Goal: Information Seeking & Learning: Learn about a topic

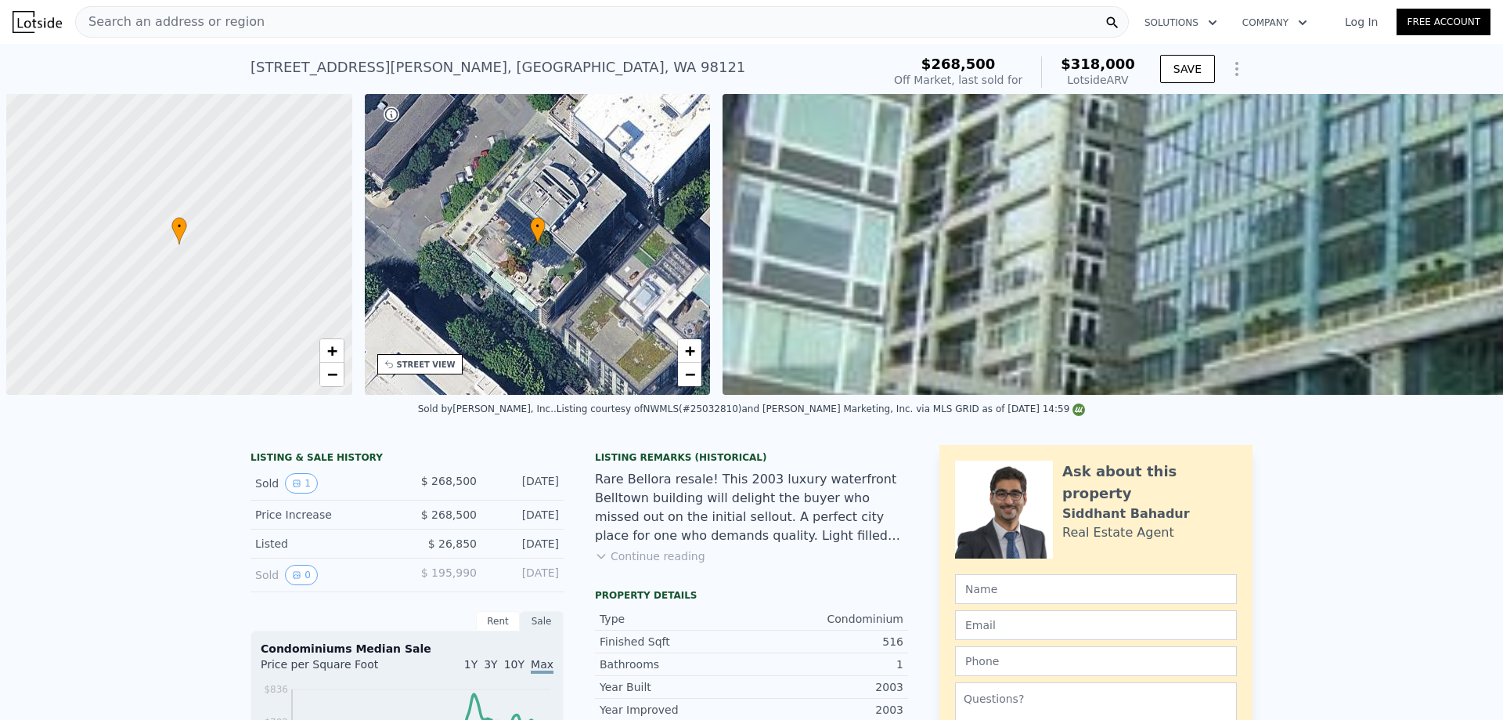
scroll to position [0, 716]
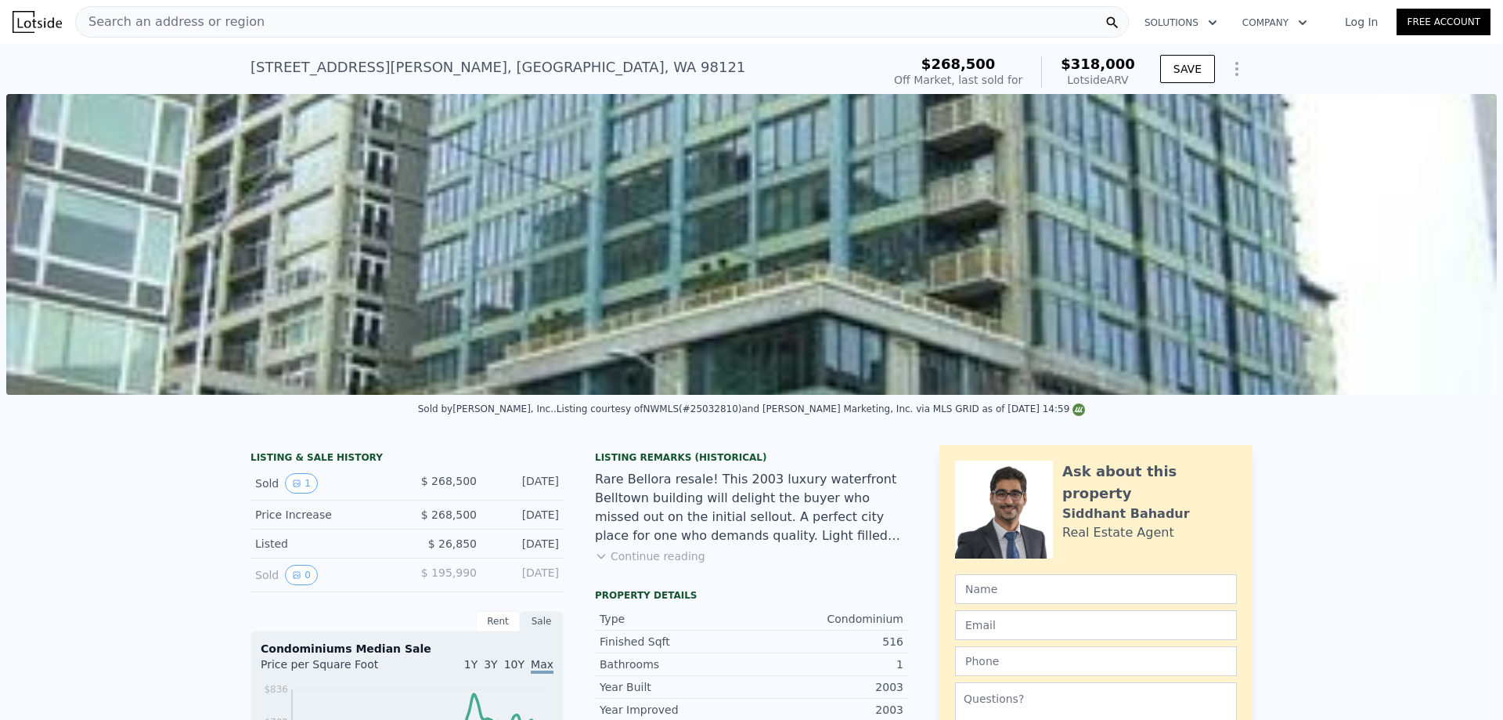
click at [267, 27] on div "Search an address or region" at bounding box center [602, 21] width 1054 height 31
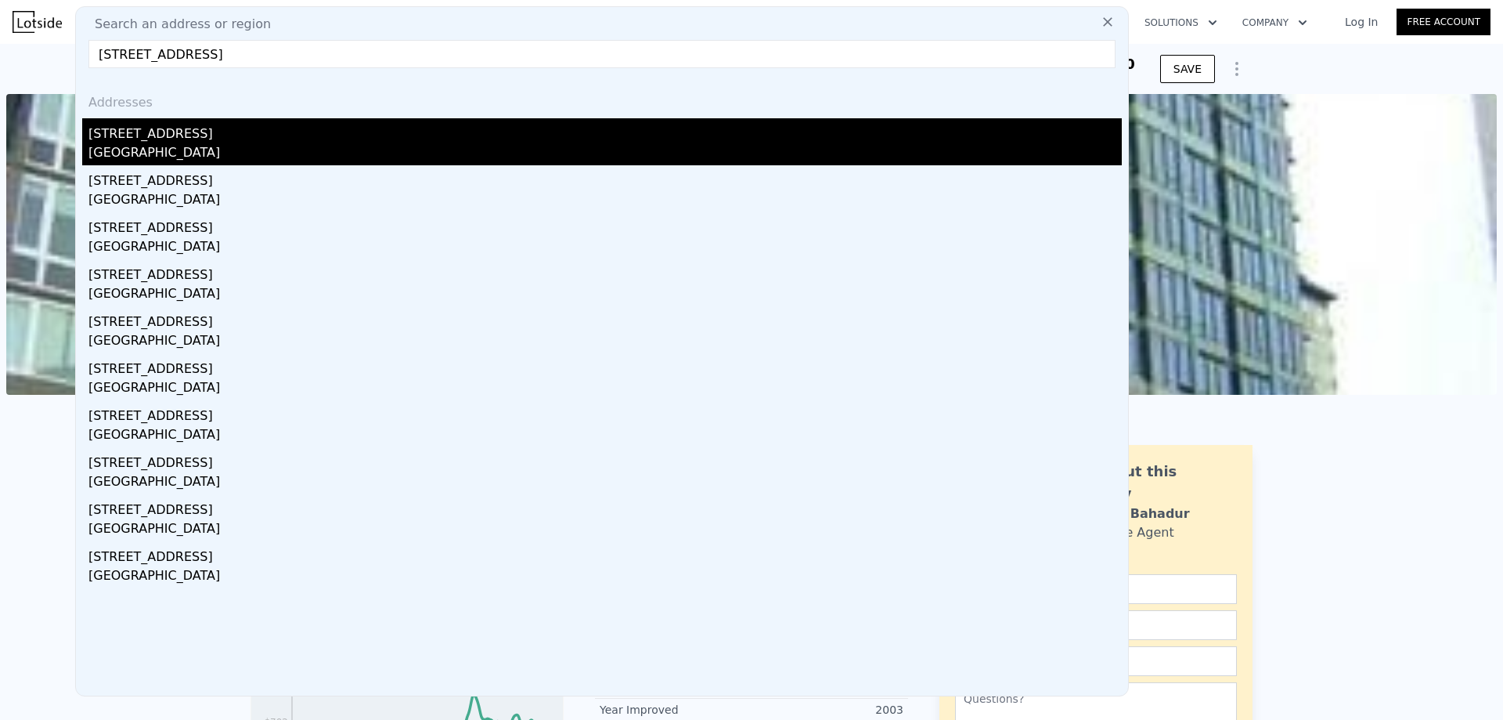
type input "33020 10th ave sw unit j201"
click at [363, 142] on div "[STREET_ADDRESS]" at bounding box center [604, 130] width 1033 height 25
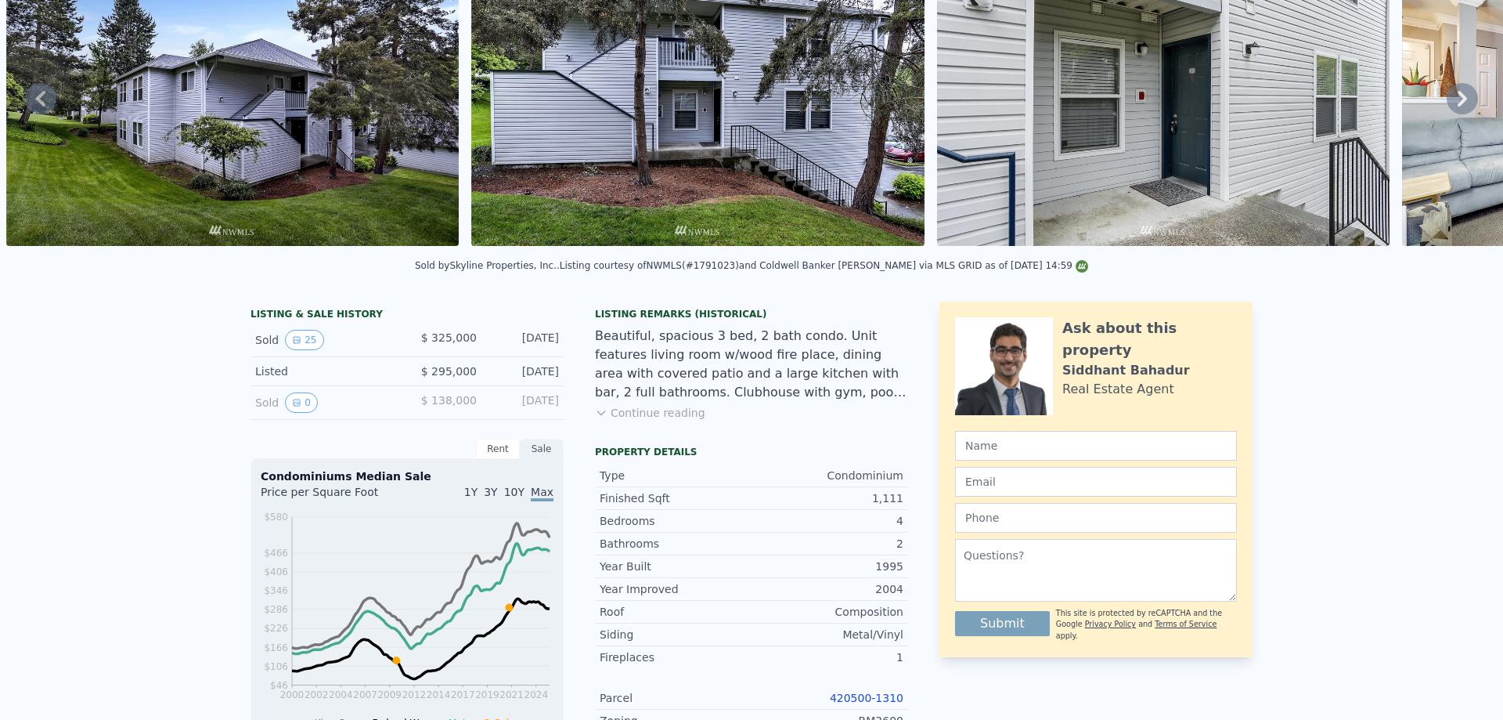
scroll to position [5, 0]
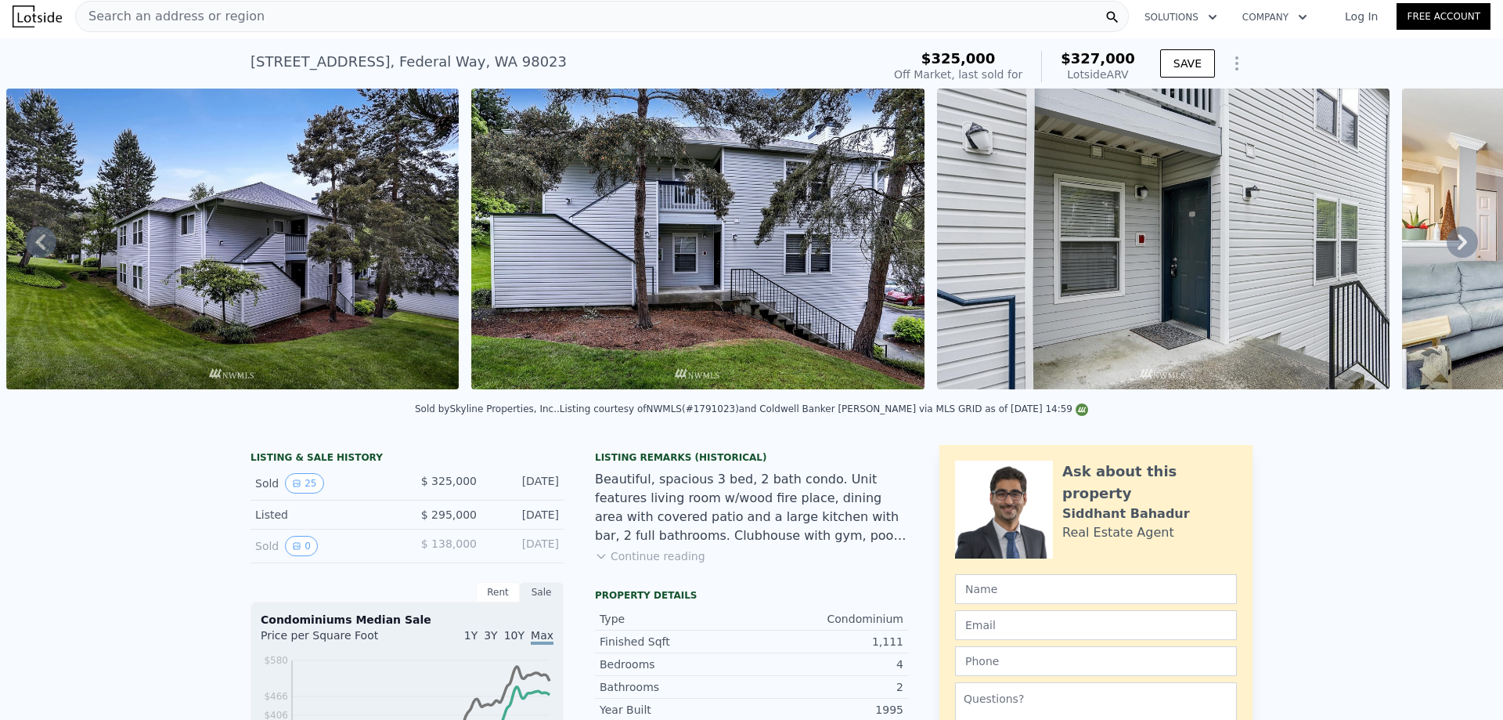
click at [905, 18] on div "Search an address or region" at bounding box center [602, 16] width 1054 height 31
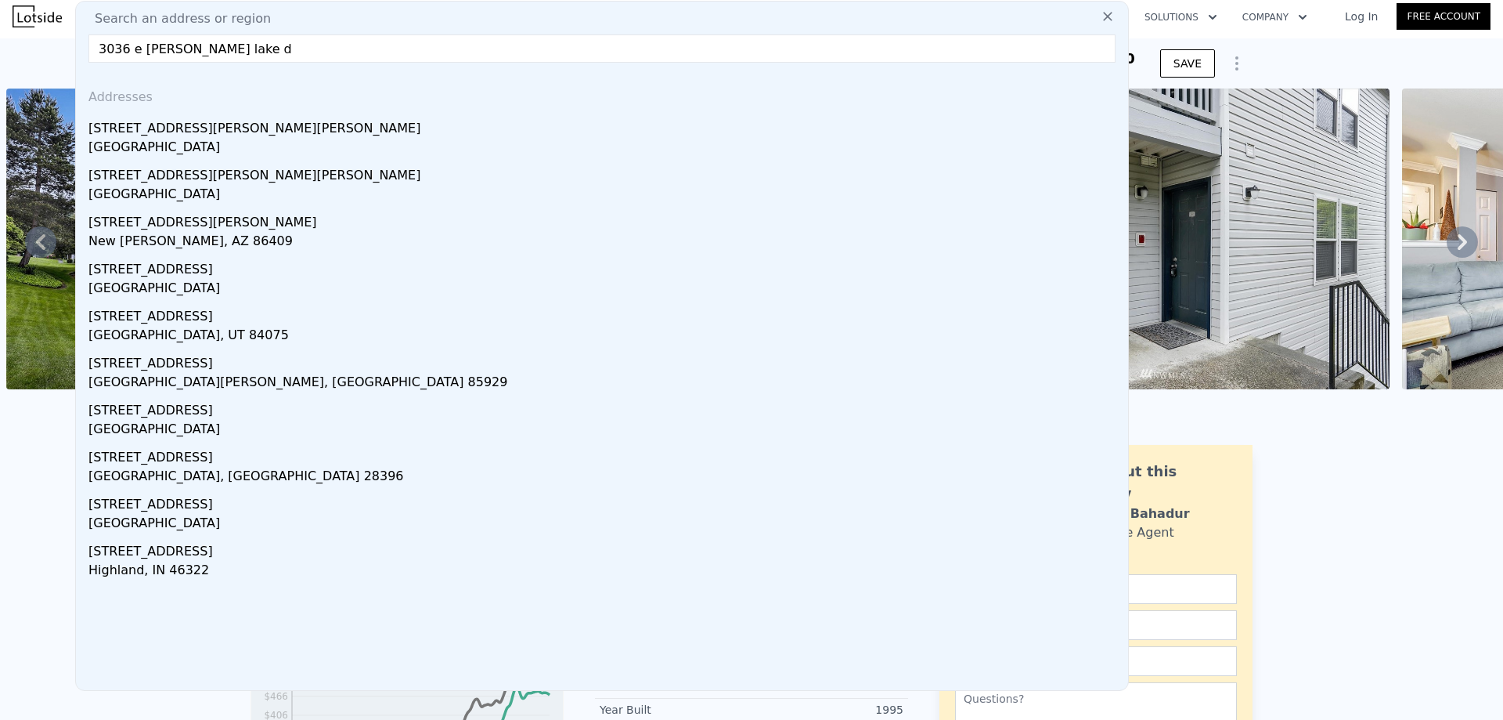
type input "3036 e ames lake d"
click at [103, 129] on div "[STREET_ADDRESS][PERSON_NAME][PERSON_NAME]" at bounding box center [604, 125] width 1033 height 25
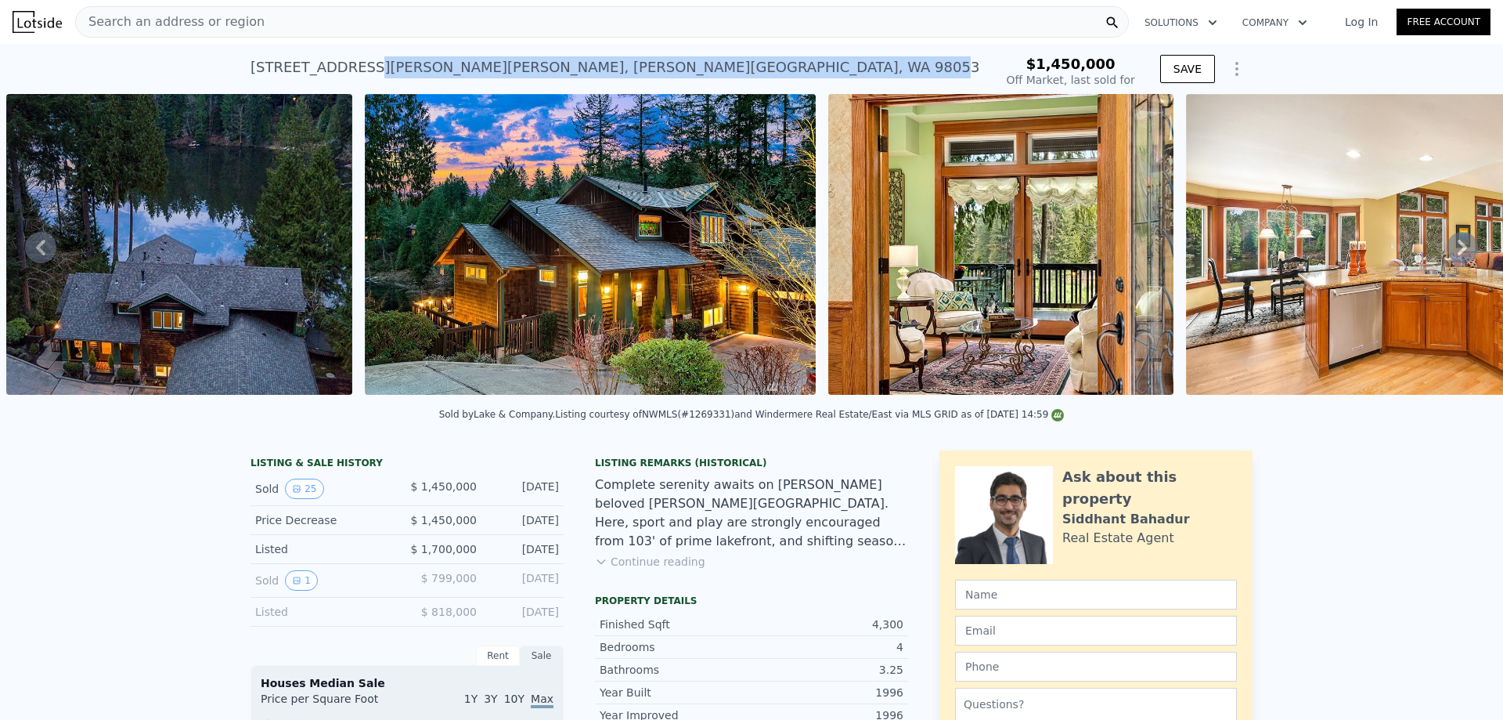
drag, startPoint x: 551, startPoint y: 72, endPoint x: 372, endPoint y: 59, distance: 179.8
click at [367, 60] on div "3036 W Ames Lake Dr NE , Ames Lake , WA 98053" at bounding box center [615, 67] width 729 height 22
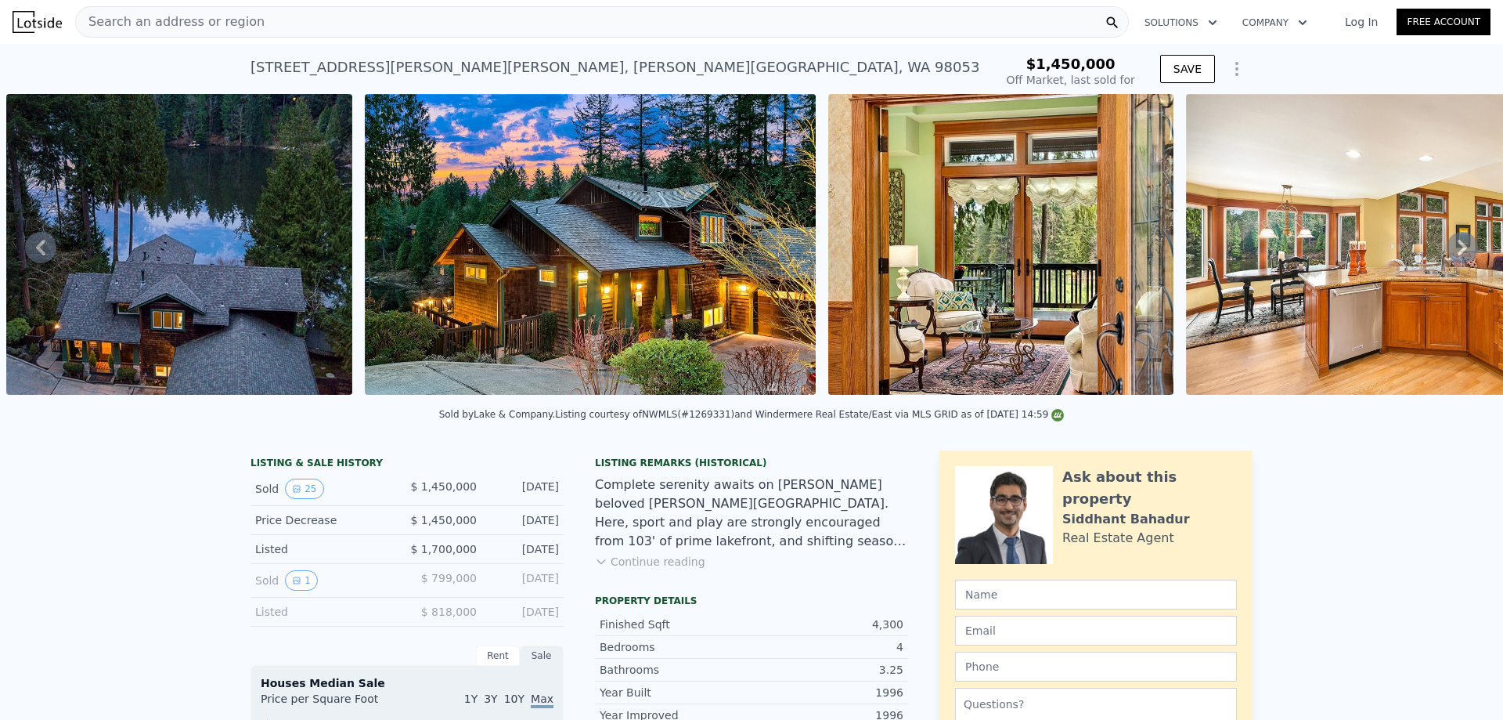
click at [612, 81] on div "3036 W Ames Lake Dr NE , Ames Lake , WA 98053 Sold Aug 2018 for $1.450m" at bounding box center [620, 72] width 738 height 44
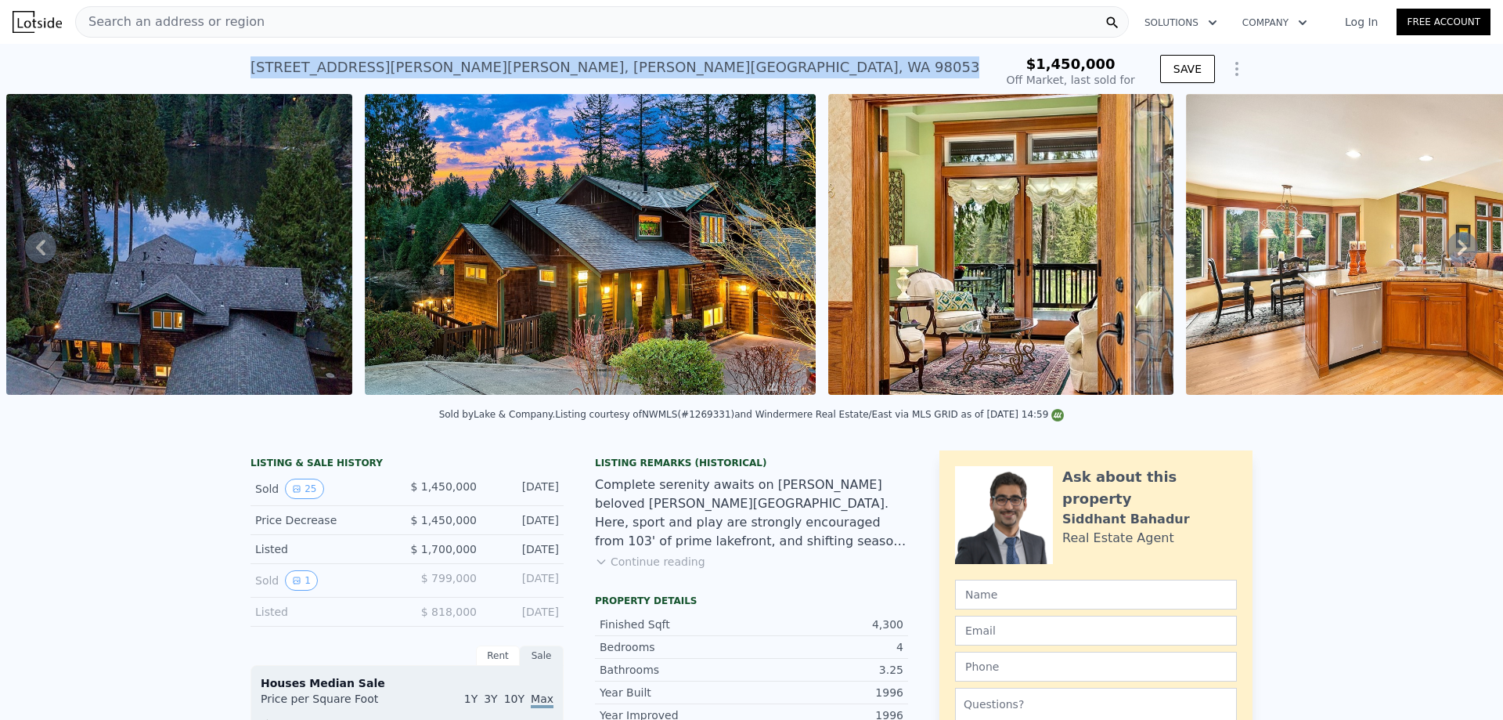
drag, startPoint x: 575, startPoint y: 69, endPoint x: 371, endPoint y: 43, distance: 206.0
click at [233, 81] on div "3036 W Ames Lake Dr NE , Ames Lake , WA 98053 Sold Aug 2018 for $1.450m $1,450,…" at bounding box center [751, 69] width 1503 height 50
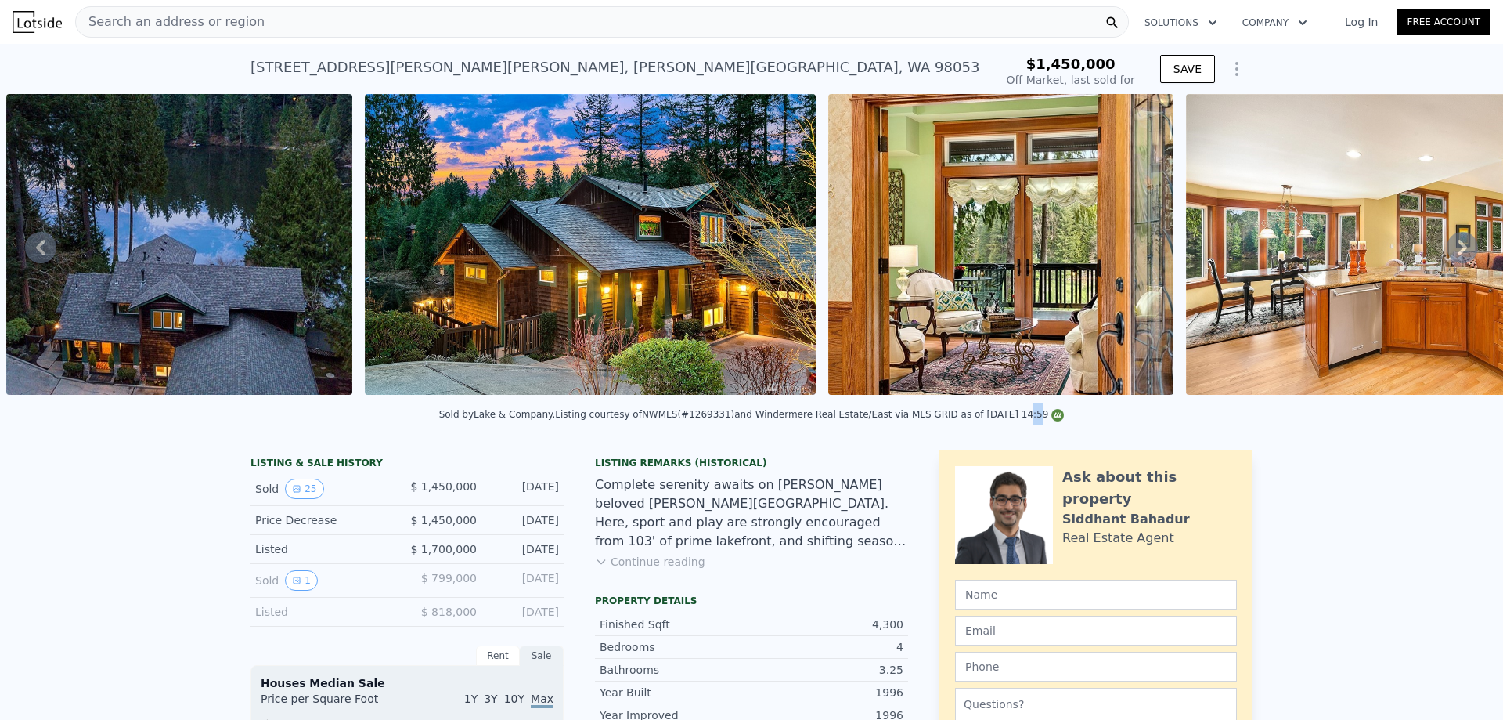
drag, startPoint x: 978, startPoint y: 424, endPoint x: 970, endPoint y: 427, distance: 8.2
click at [970, 420] on div "Listing courtesy of NWMLS (#1269331) and Windermere Real Estate/East via MLS GR…" at bounding box center [809, 414] width 509 height 11
drag, startPoint x: 721, startPoint y: 425, endPoint x: 691, endPoint y: 424, distance: 29.8
click at [691, 420] on div "Listing courtesy of NWMLS (#1269331) and Windermere Real Estate/East via MLS GR…" at bounding box center [809, 414] width 509 height 11
copy div "1269331"
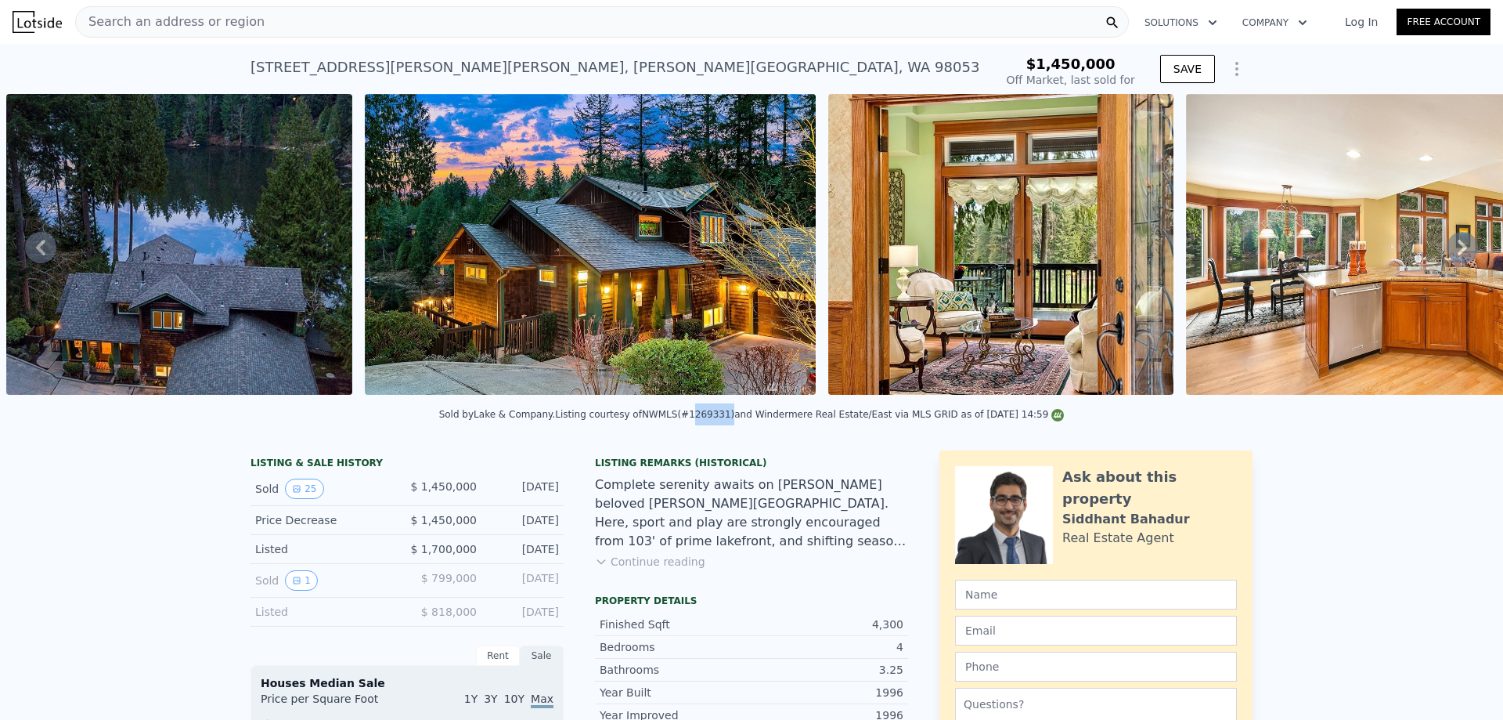
type input "$ 2,614,000"
type input "$ 804,753"
type input "2"
type input "3"
type input "1.75"
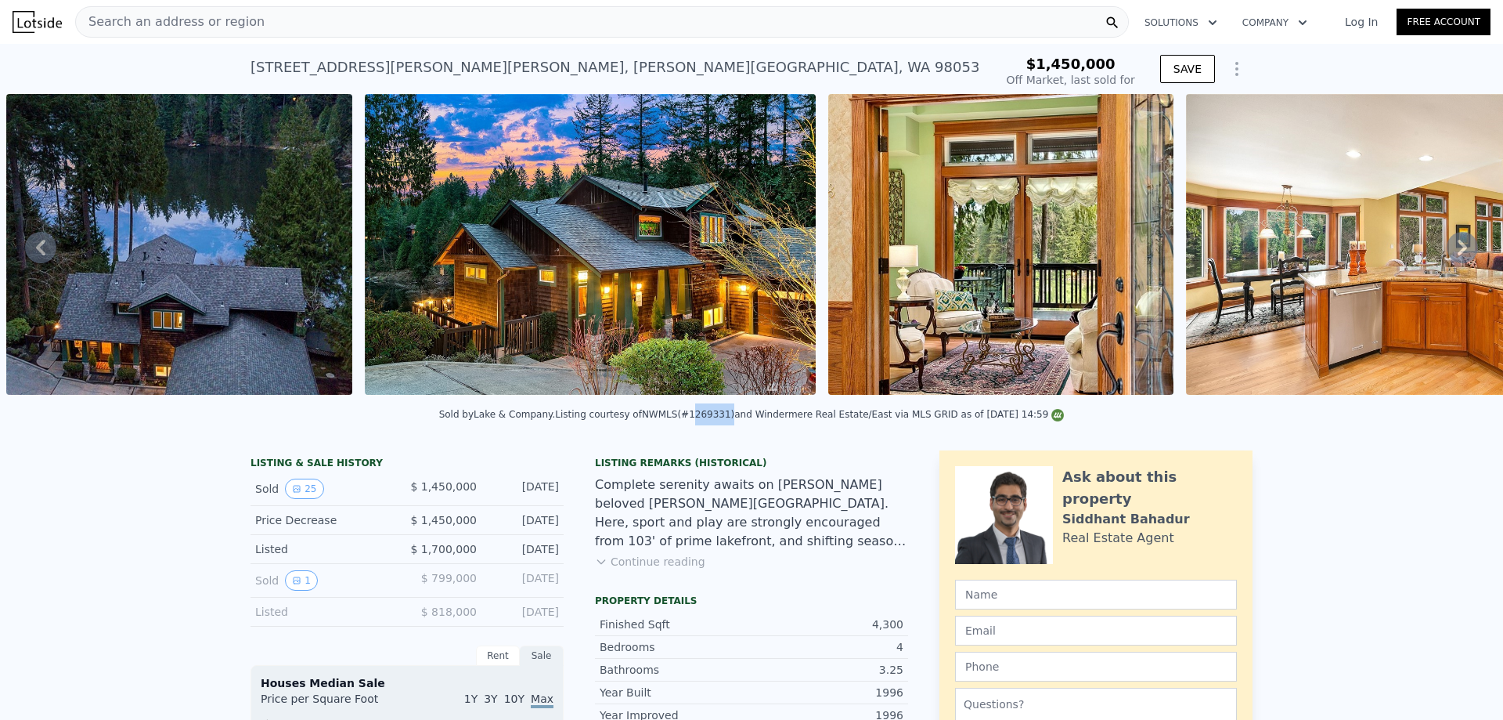
type input "2.5"
type input "907"
type input "1205"
type input "897000"
type input "$ 327,000"
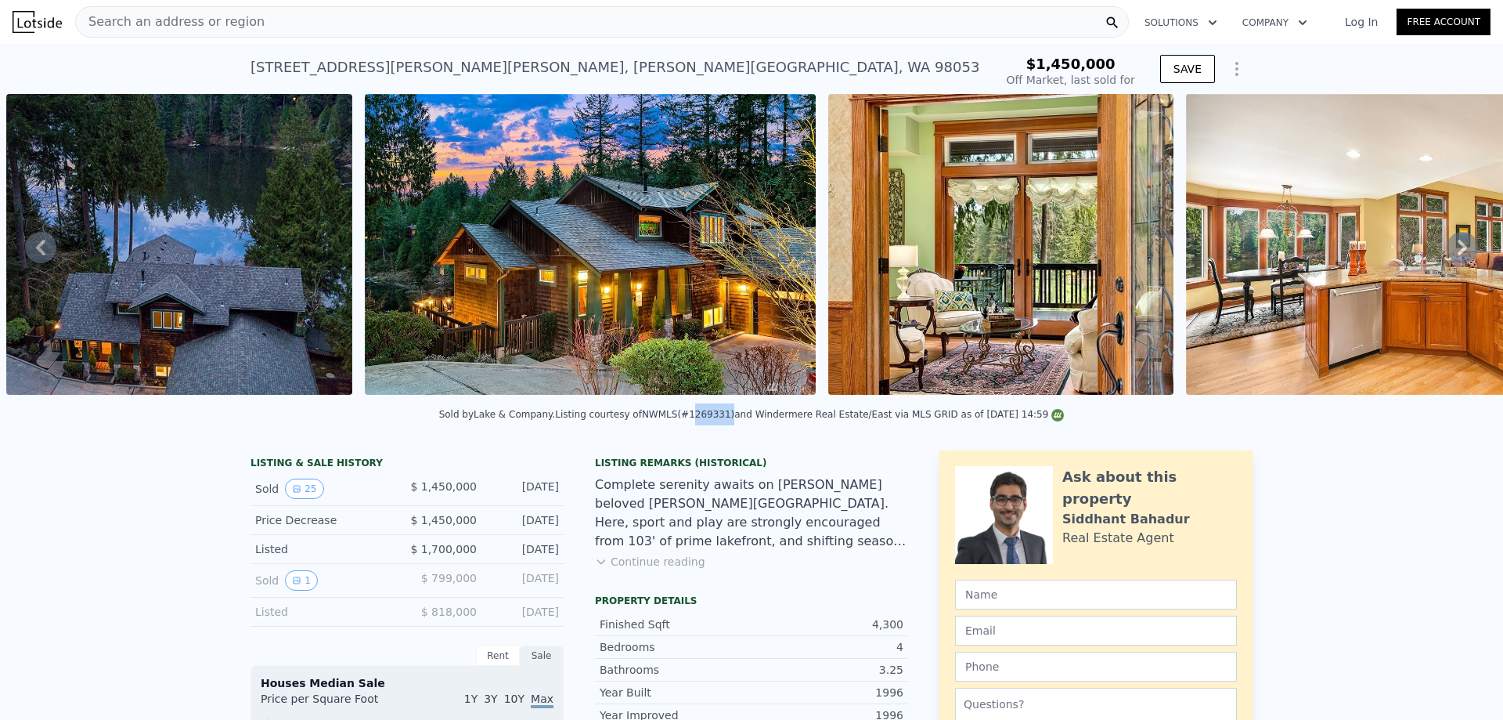
type input "4"
type input "-$ 40,312"
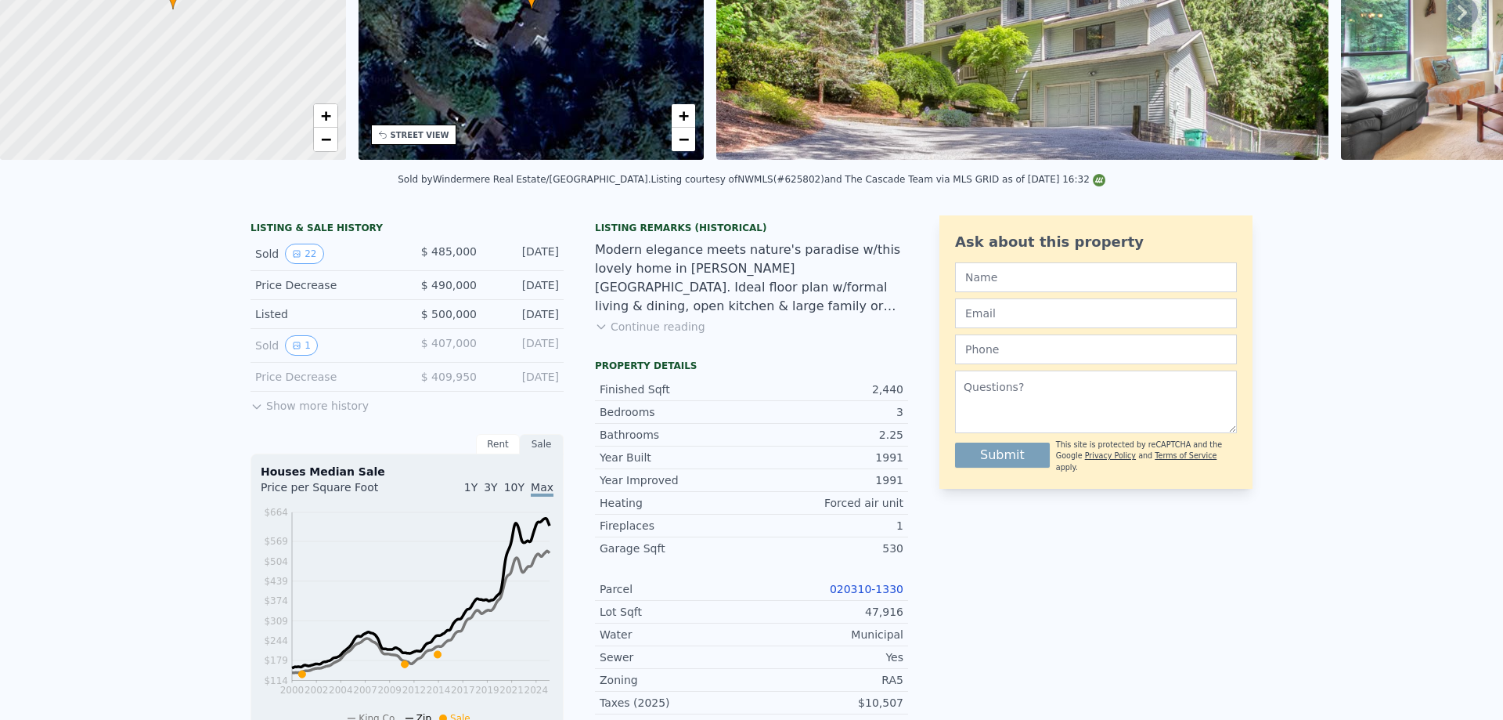
scroll to position [5, 0]
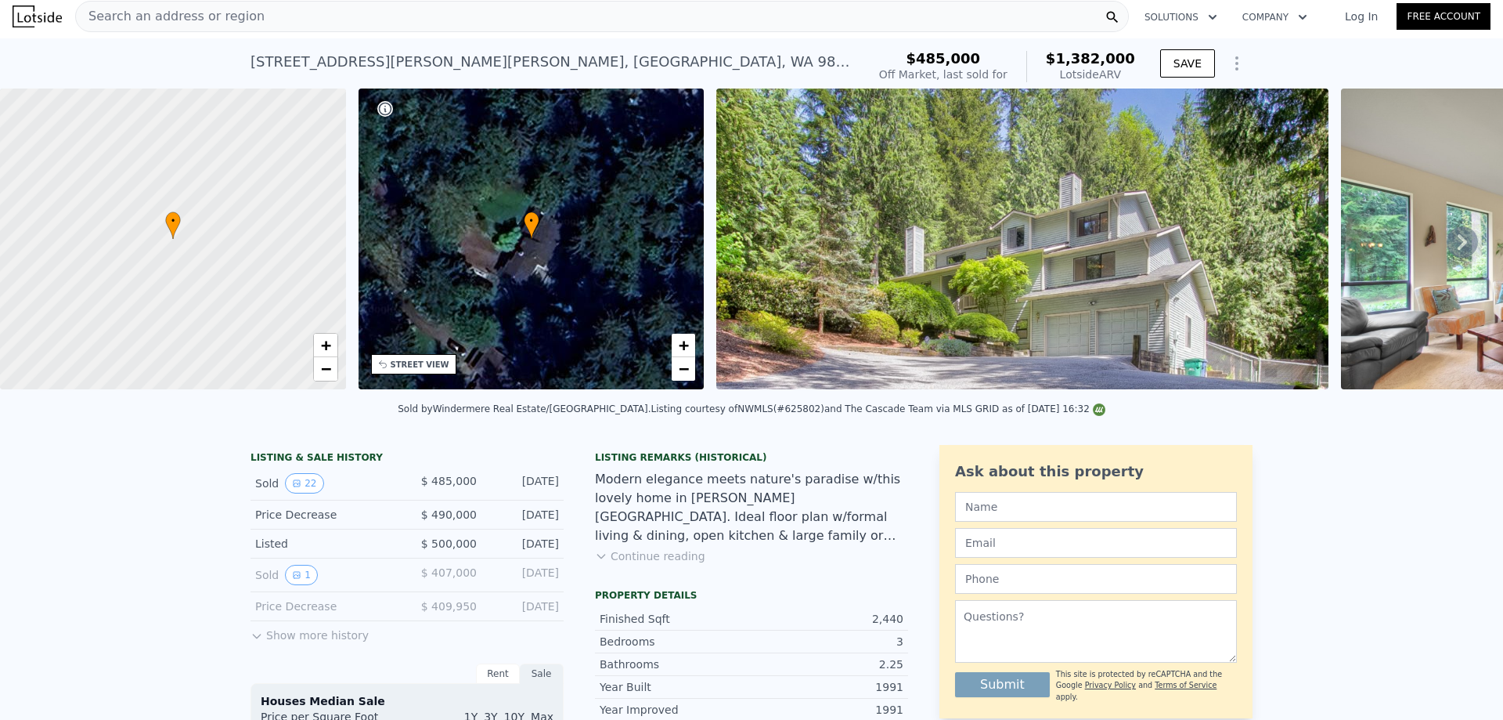
click at [236, 14] on span "Search an address or region" at bounding box center [170, 16] width 189 height 19
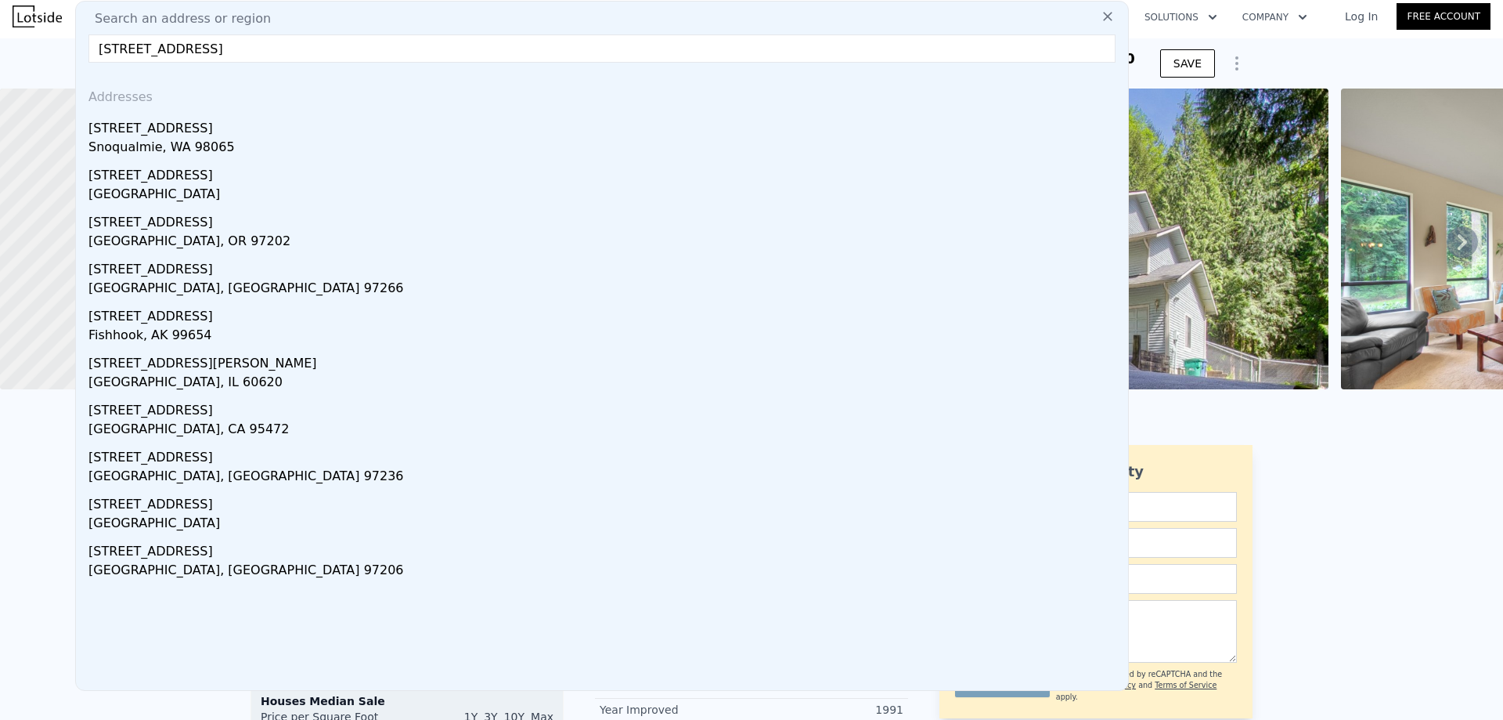
type input "[STREET_ADDRESS]"
click at [482, 146] on div "Snoqualmie, WA 98065" at bounding box center [604, 149] width 1033 height 22
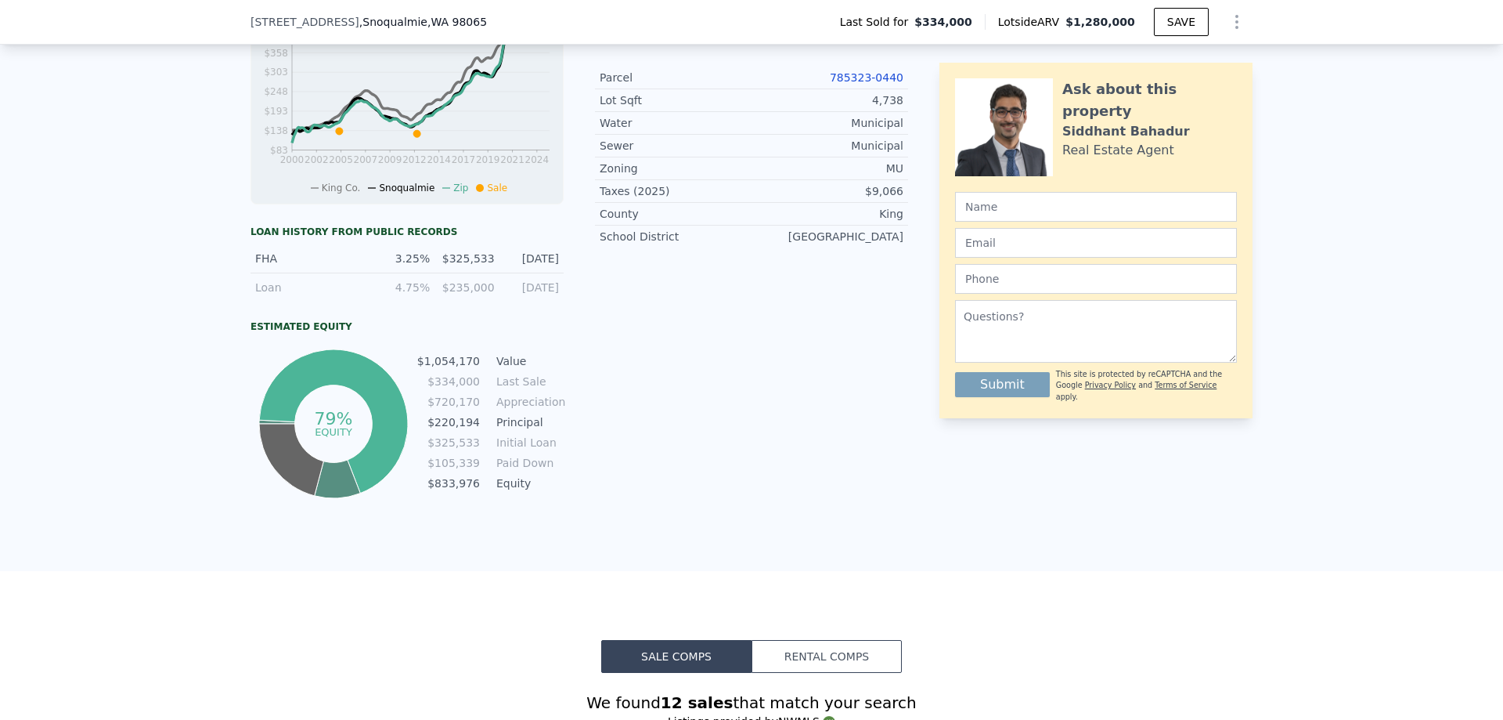
scroll to position [705, 0]
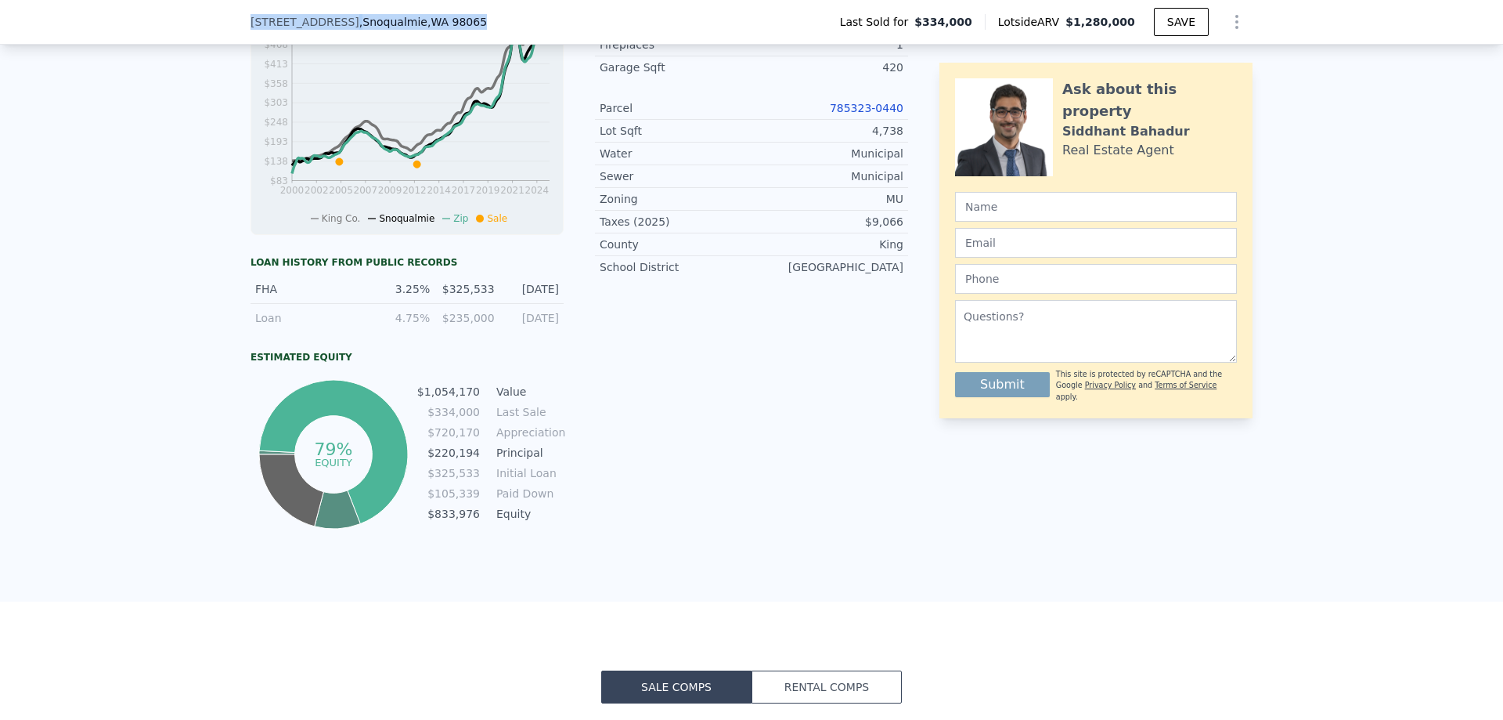
drag, startPoint x: 478, startPoint y: 23, endPoint x: 240, endPoint y: 26, distance: 238.0
click at [240, 26] on div "[STREET_ADDRESS] Last Sold for $334,000 Lotside ARV $1,280,000 SAVE" at bounding box center [751, 22] width 1503 height 45
copy div "[STREET_ADDRESS]"
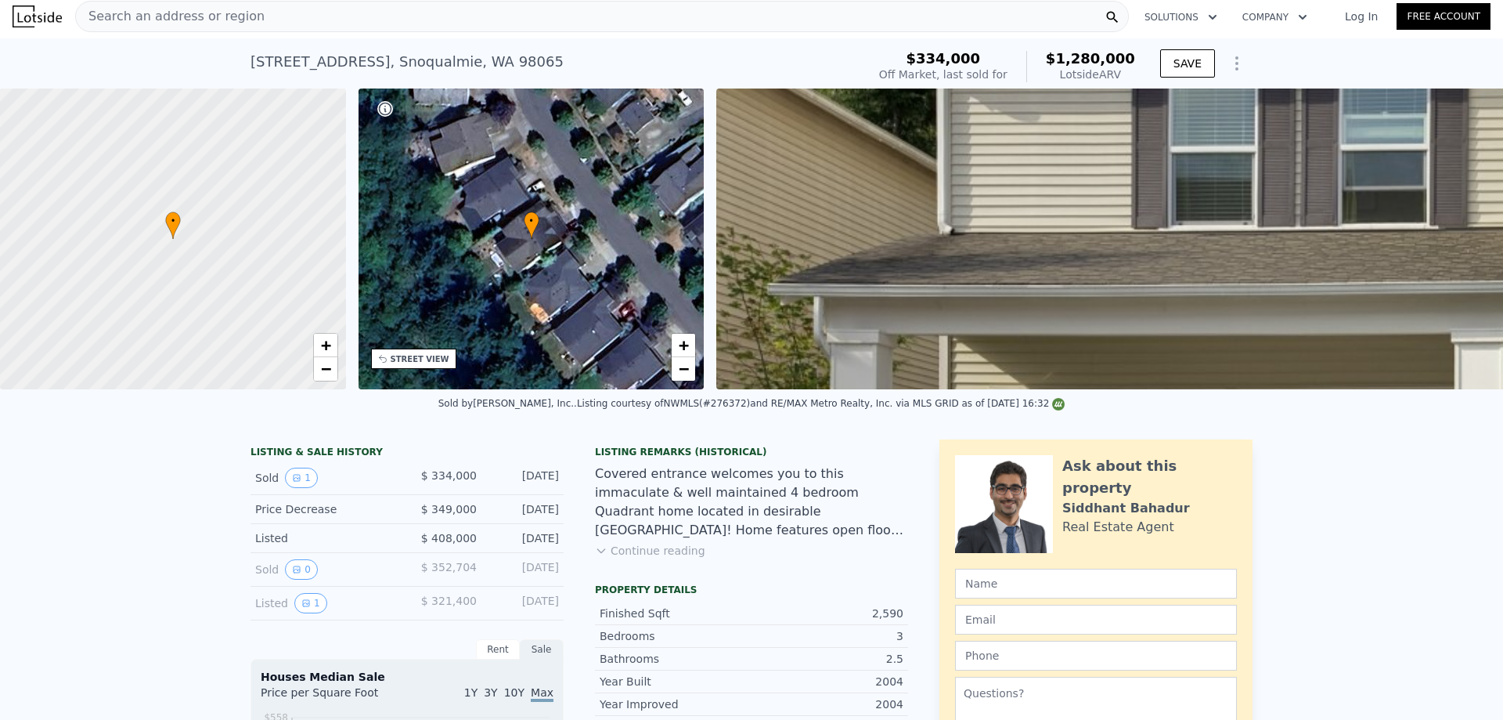
scroll to position [0, 0]
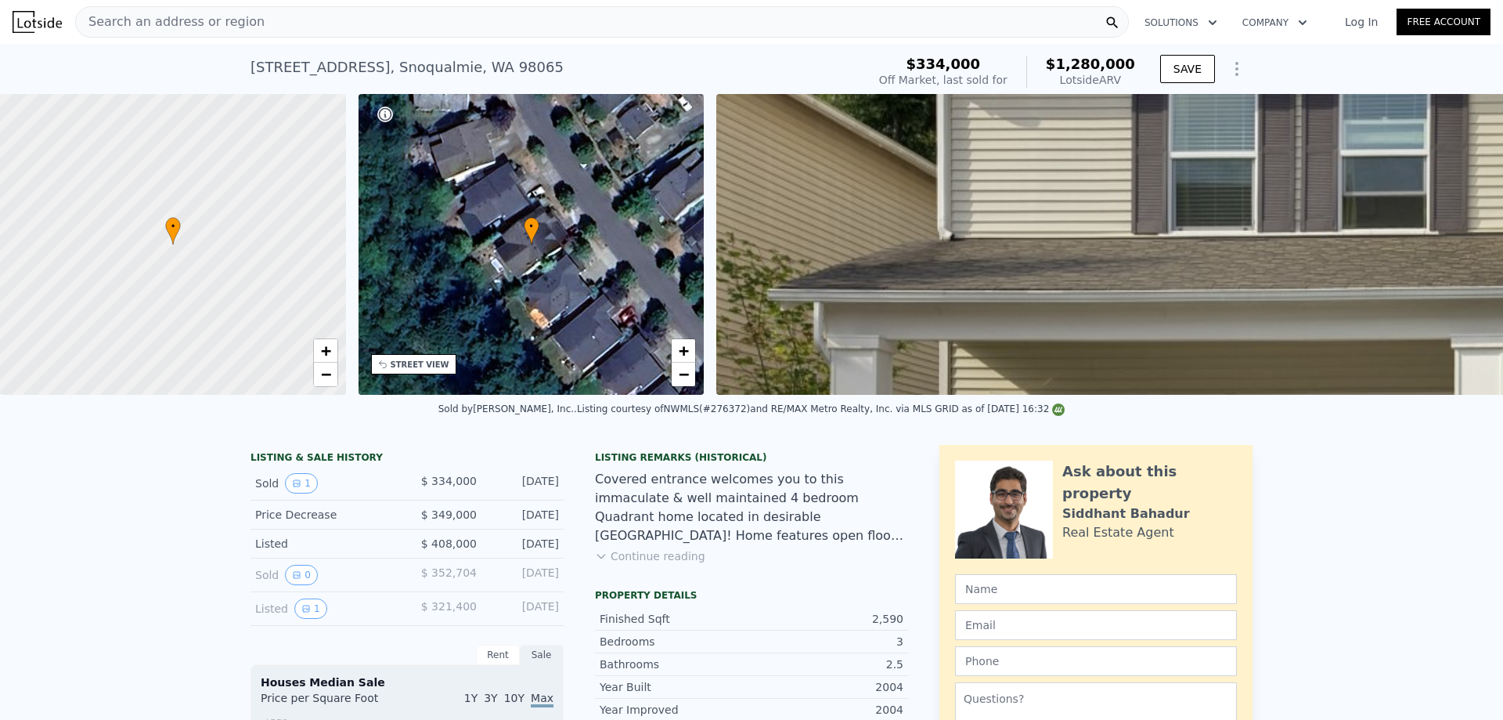
click at [254, 26] on div "Search an address or region" at bounding box center [602, 21] width 1054 height 31
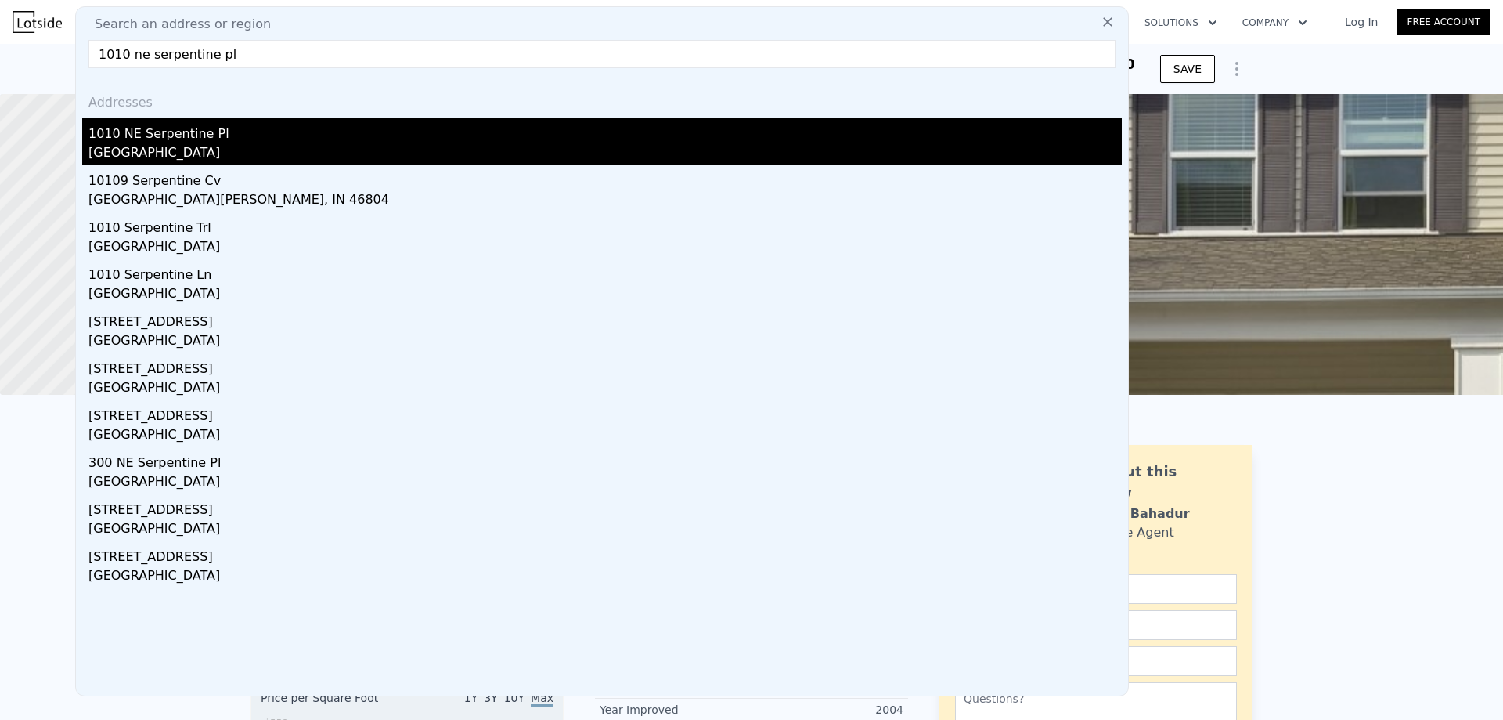
type input "1010 ne serpentine pl"
click at [242, 142] on div "1010 NE Serpentine Pl" at bounding box center [604, 130] width 1033 height 25
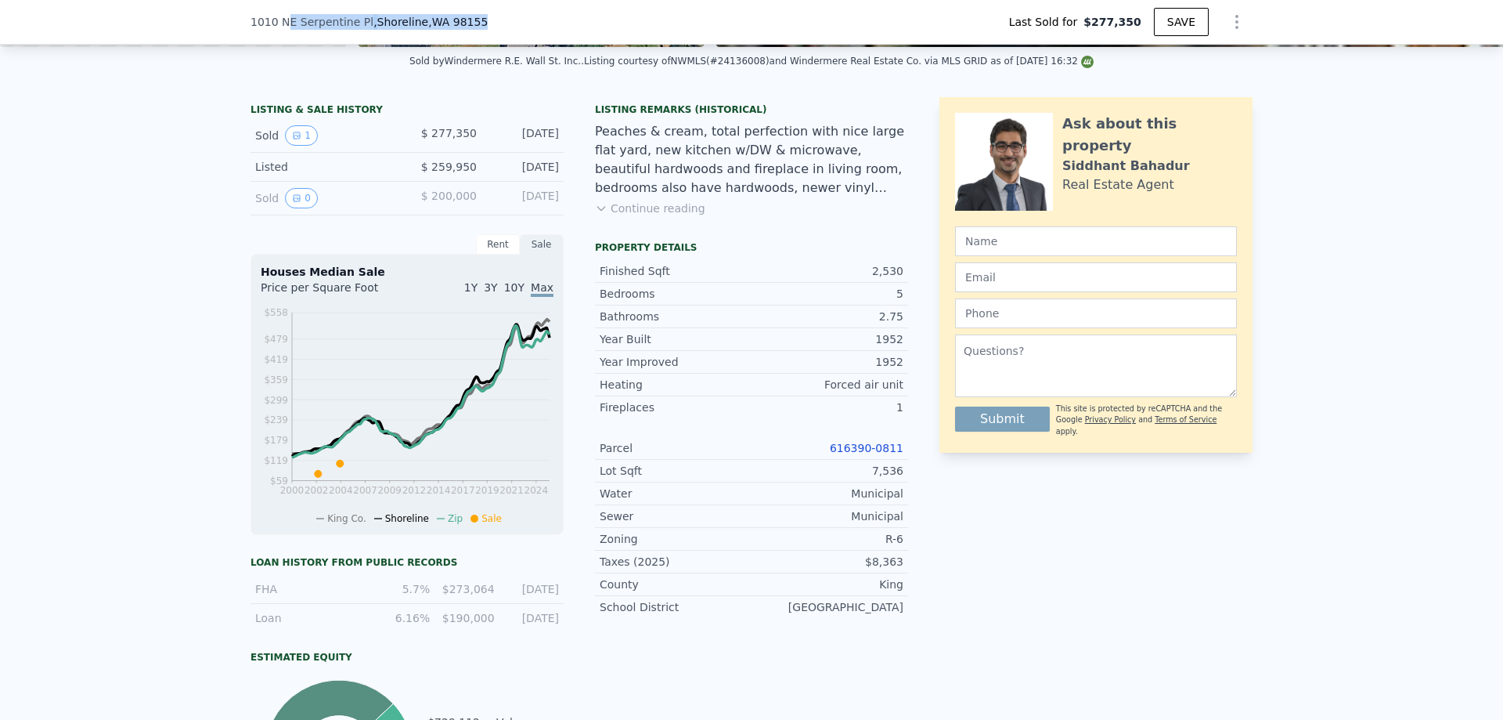
scroll to position [333, 0]
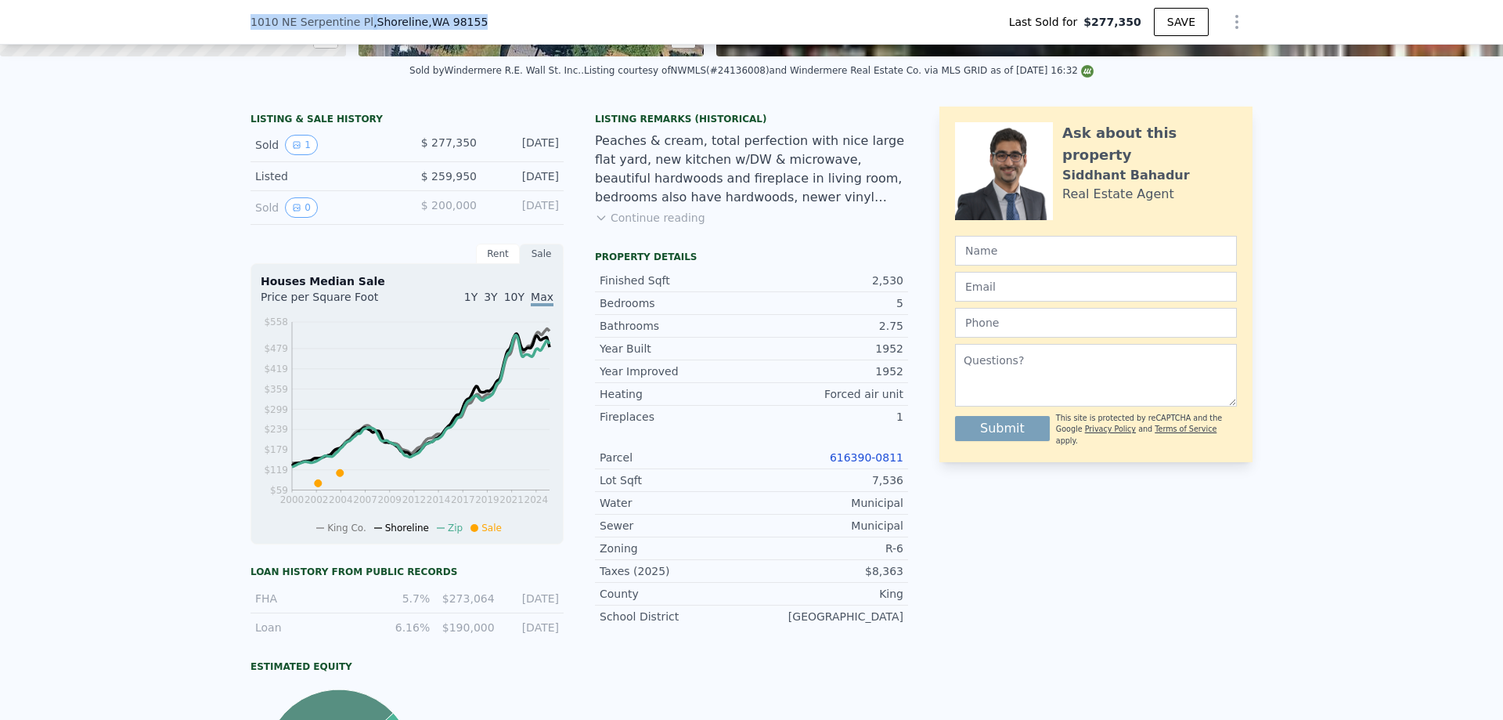
drag, startPoint x: 426, startPoint y: 21, endPoint x: 246, endPoint y: 18, distance: 180.1
click at [251, 18] on div "[STREET_ADDRESS] Last Sold for $277,350 SAVE" at bounding box center [752, 22] width 1002 height 44
copy div "[STREET_ADDRESS]"
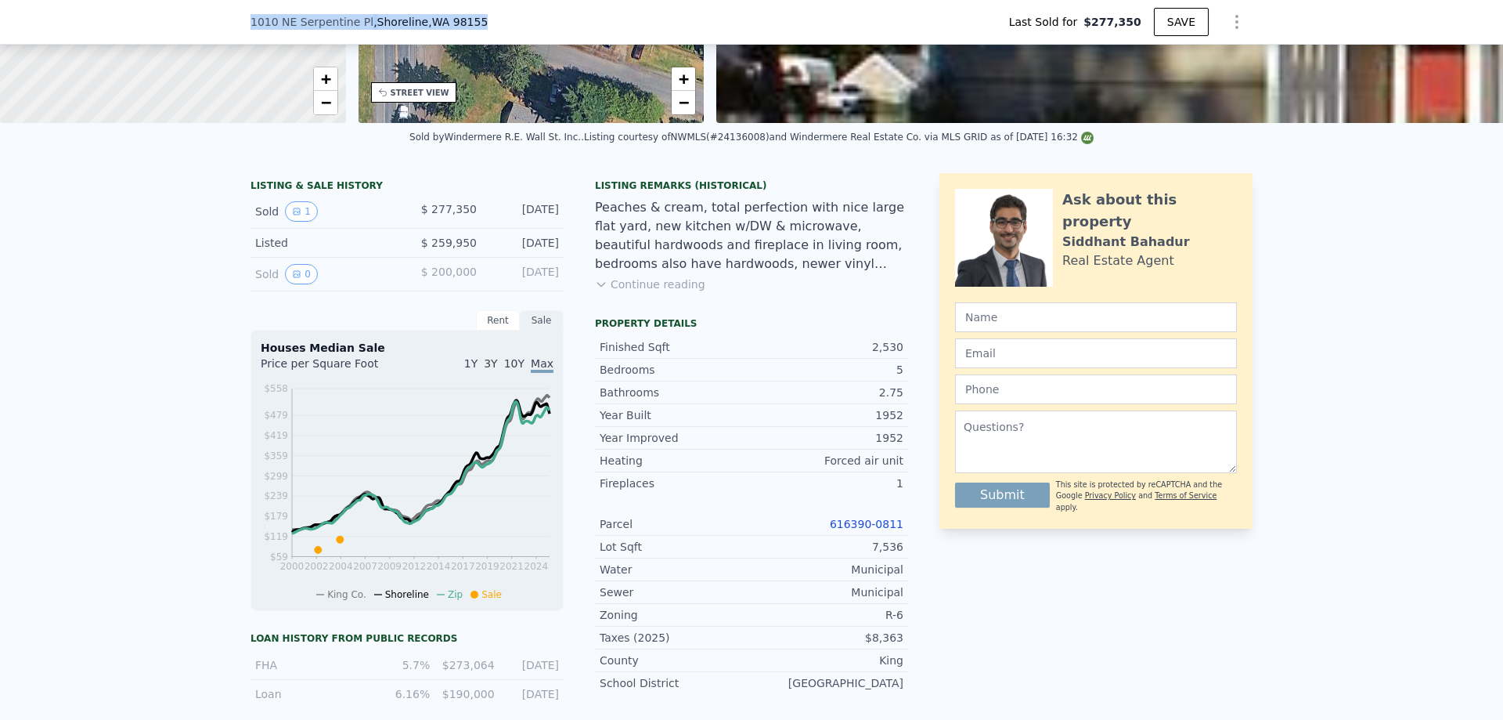
scroll to position [57, 0]
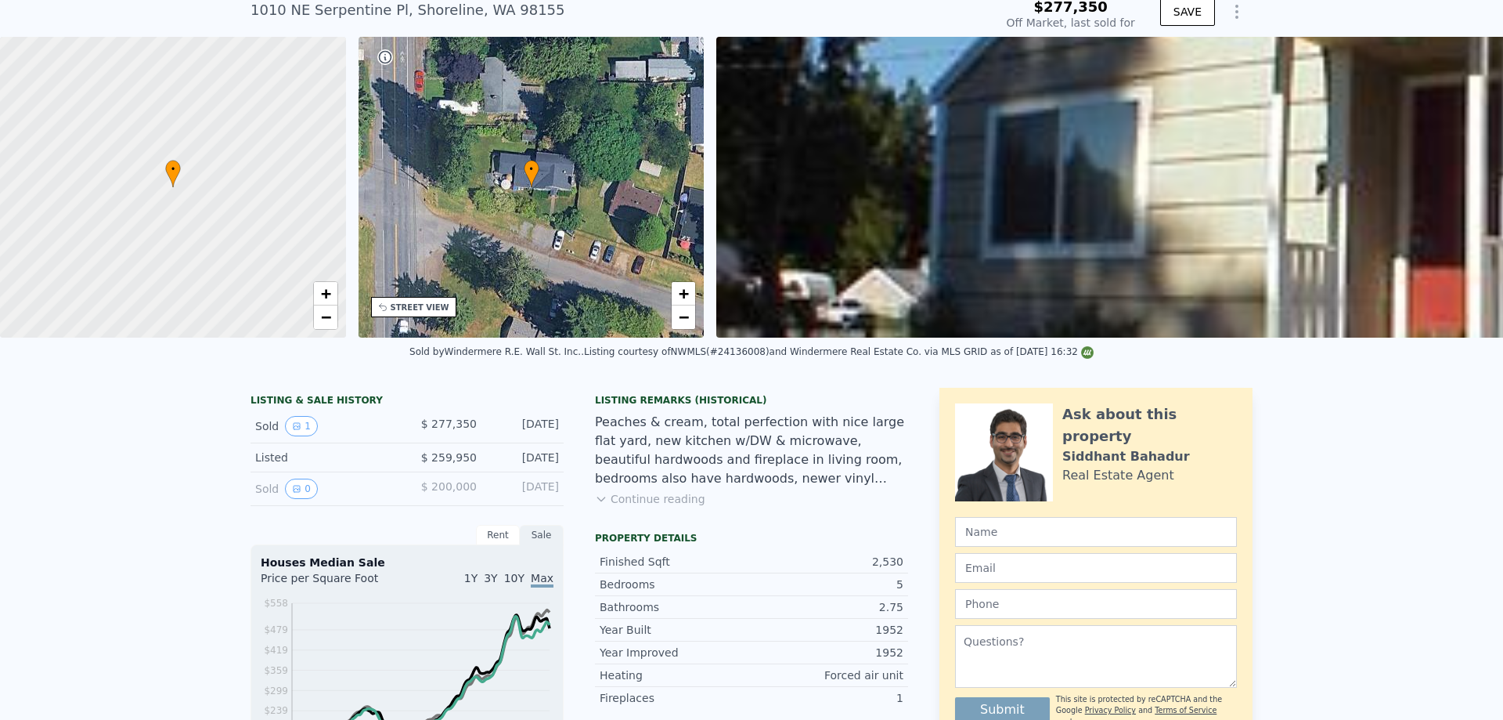
type input "$ 911,000"
type input "$ 543,245"
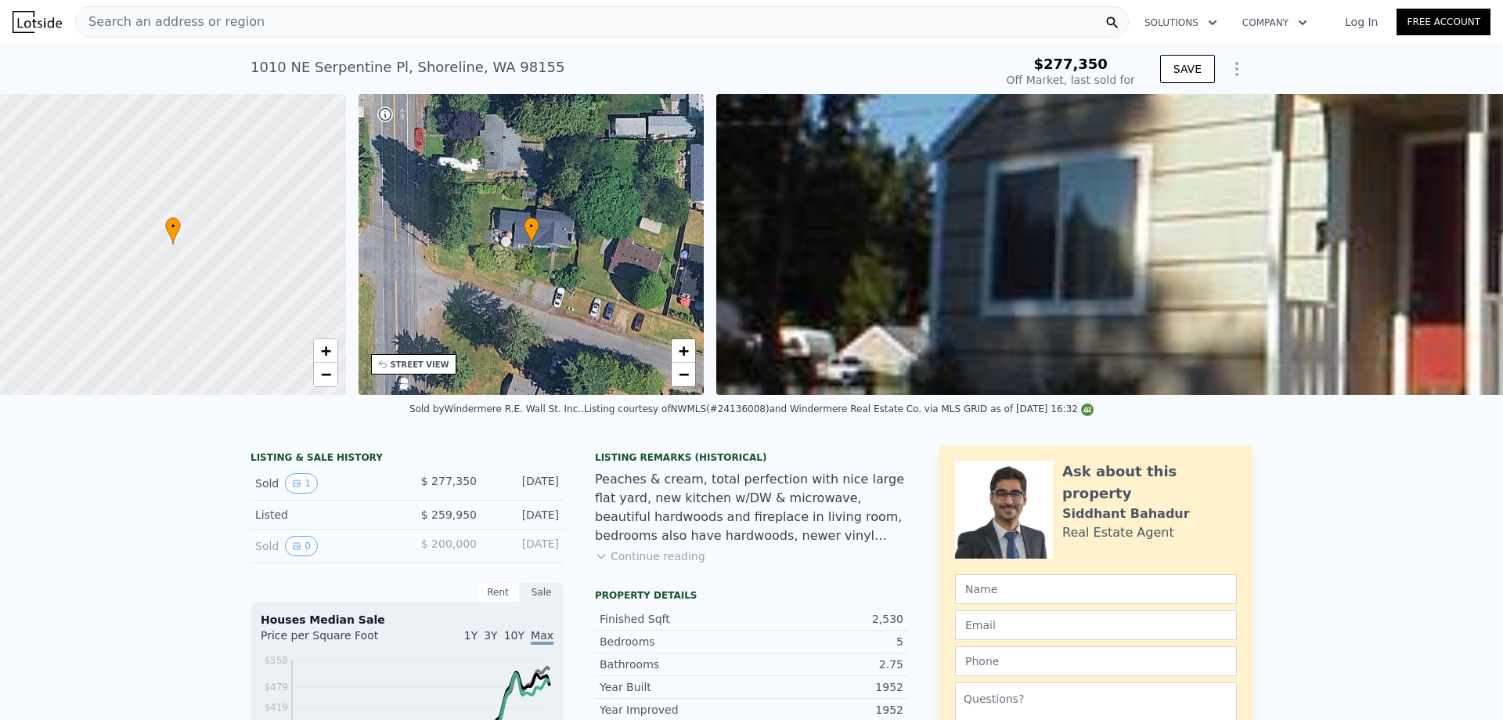
click at [261, 20] on div "Search an address or region" at bounding box center [602, 21] width 1054 height 31
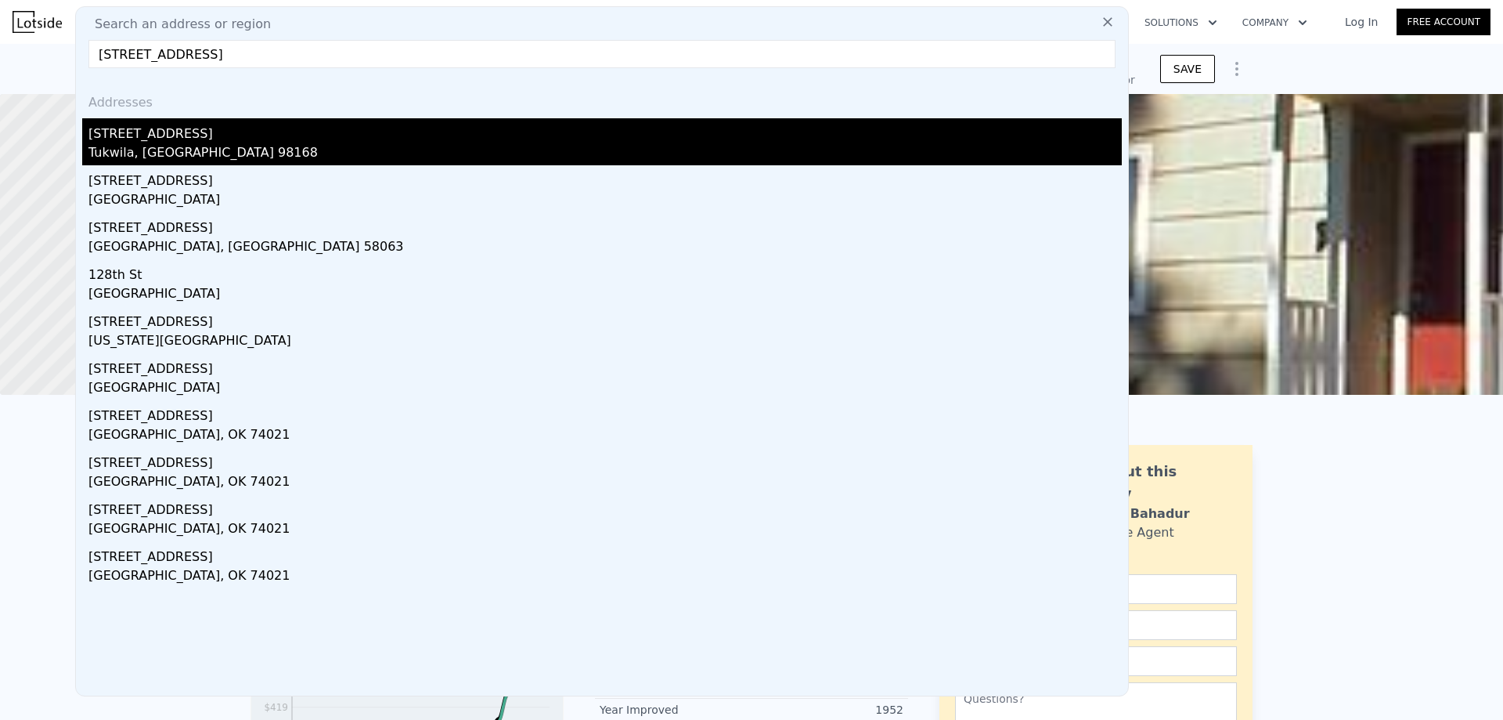
type input "[STREET_ADDRESS]"
click at [269, 153] on div "Tukwila, [GEOGRAPHIC_DATA] 98168" at bounding box center [604, 154] width 1033 height 22
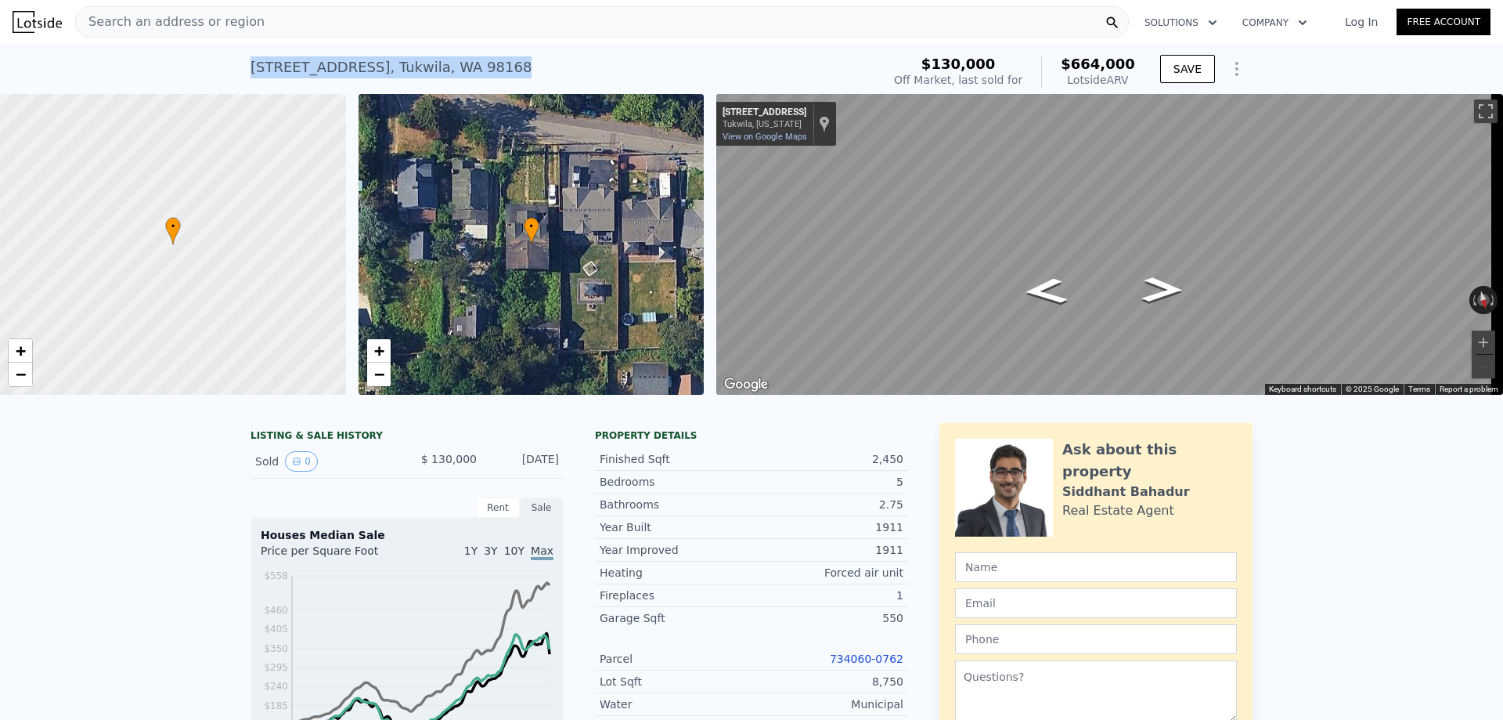
drag, startPoint x: 471, startPoint y: 68, endPoint x: 245, endPoint y: 57, distance: 225.8
click at [251, 57] on div "[STREET_ADDRESS] Sold [DATE] for $130k (~ARV $664k )" at bounding box center [563, 72] width 625 height 44
copy div "[STREET_ADDRESS]"
click at [282, 15] on div "Search an address or region" at bounding box center [602, 21] width 1054 height 31
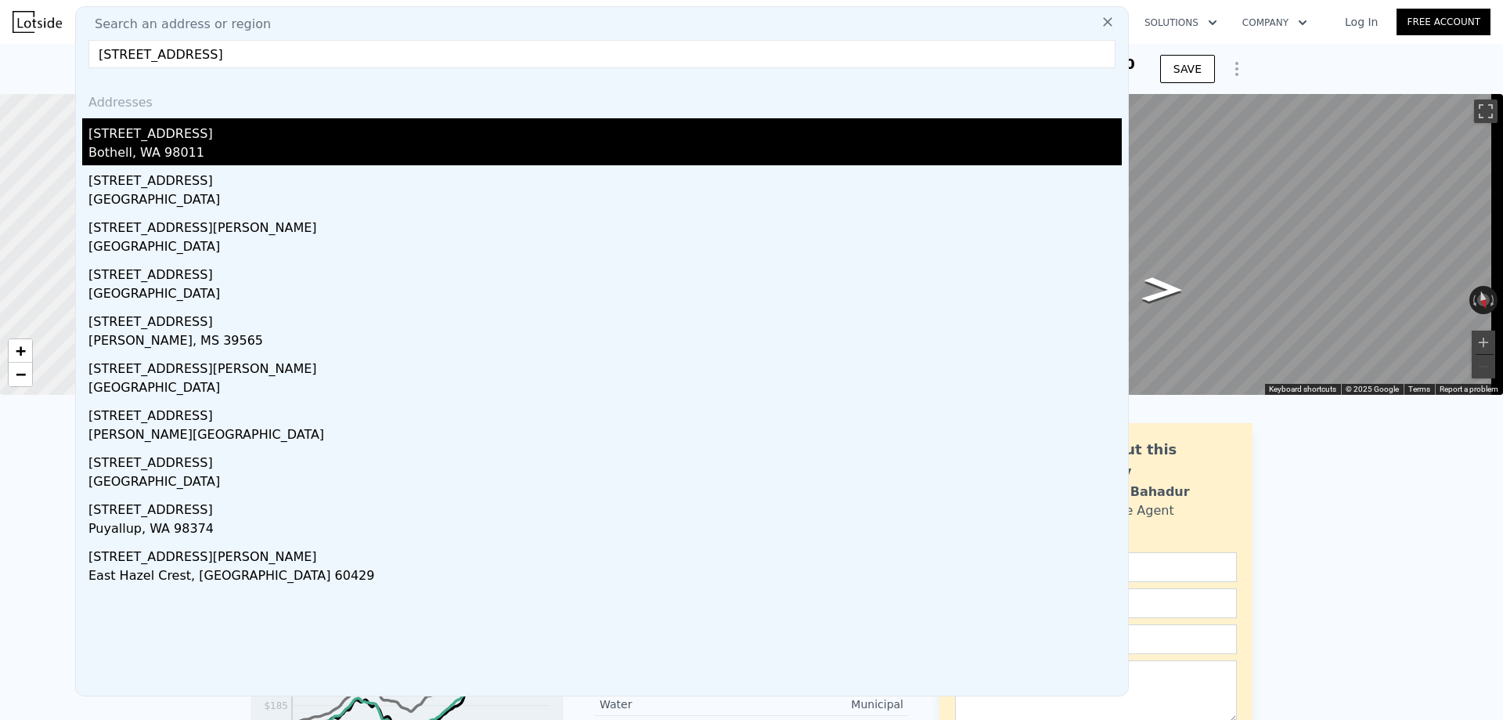
type input "[STREET_ADDRESS]"
click at [232, 143] on div "Bothell, WA 98011" at bounding box center [604, 154] width 1033 height 22
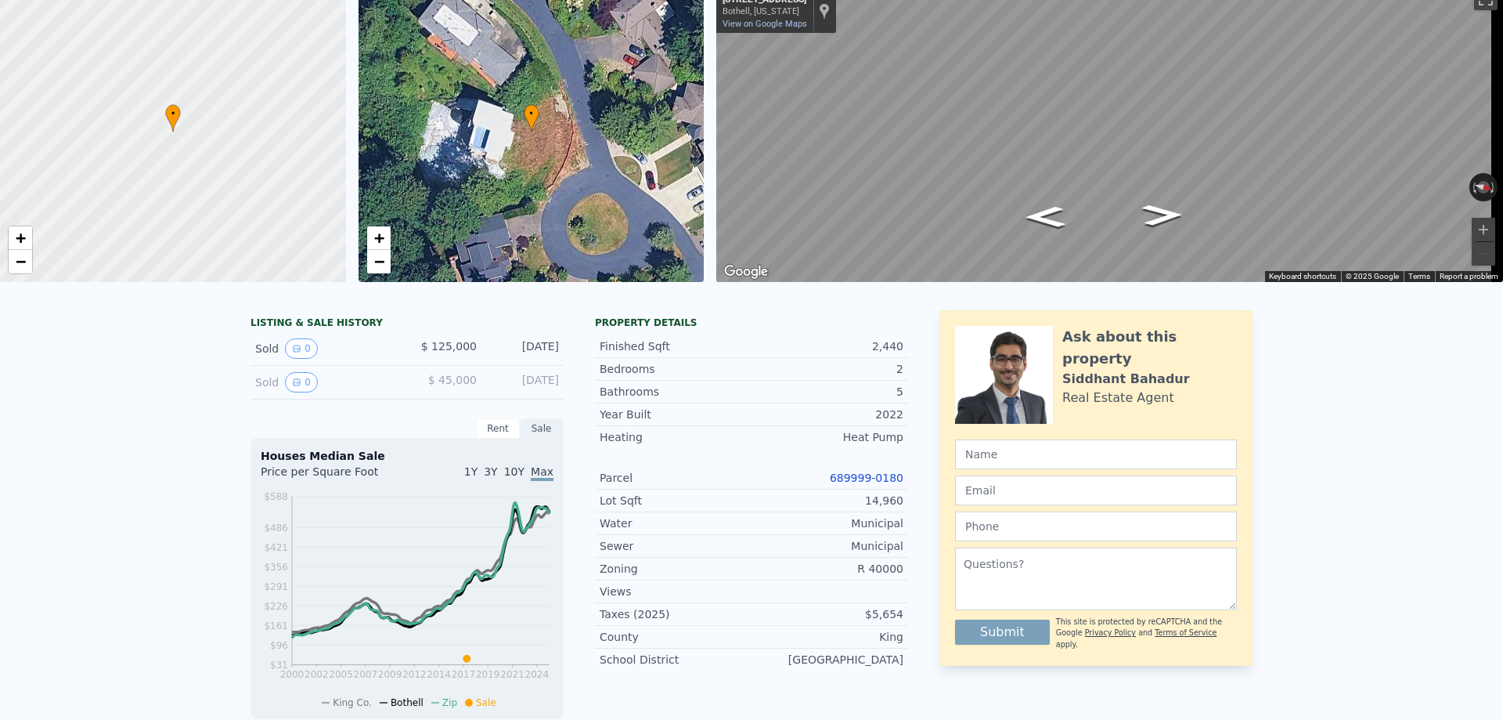
scroll to position [5, 0]
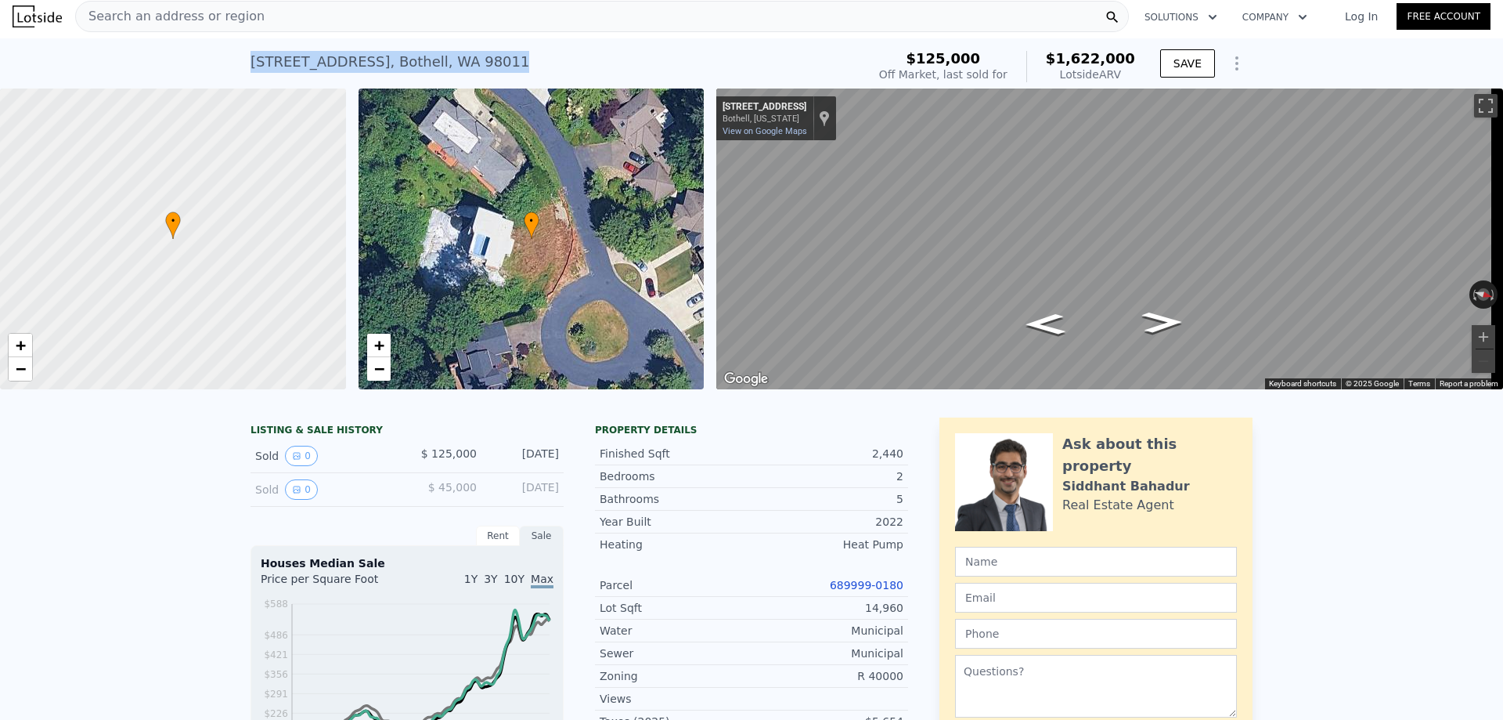
drag, startPoint x: 507, startPoint y: 64, endPoint x: 246, endPoint y: 60, distance: 261.5
click at [251, 65] on div "[STREET_ADDRESS] Sold [DATE] for $125k (~ARV $1.622m )" at bounding box center [556, 67] width 610 height 44
copy div "[STREET_ADDRESS]"
click at [283, 20] on div "Search an address or region" at bounding box center [602, 16] width 1054 height 31
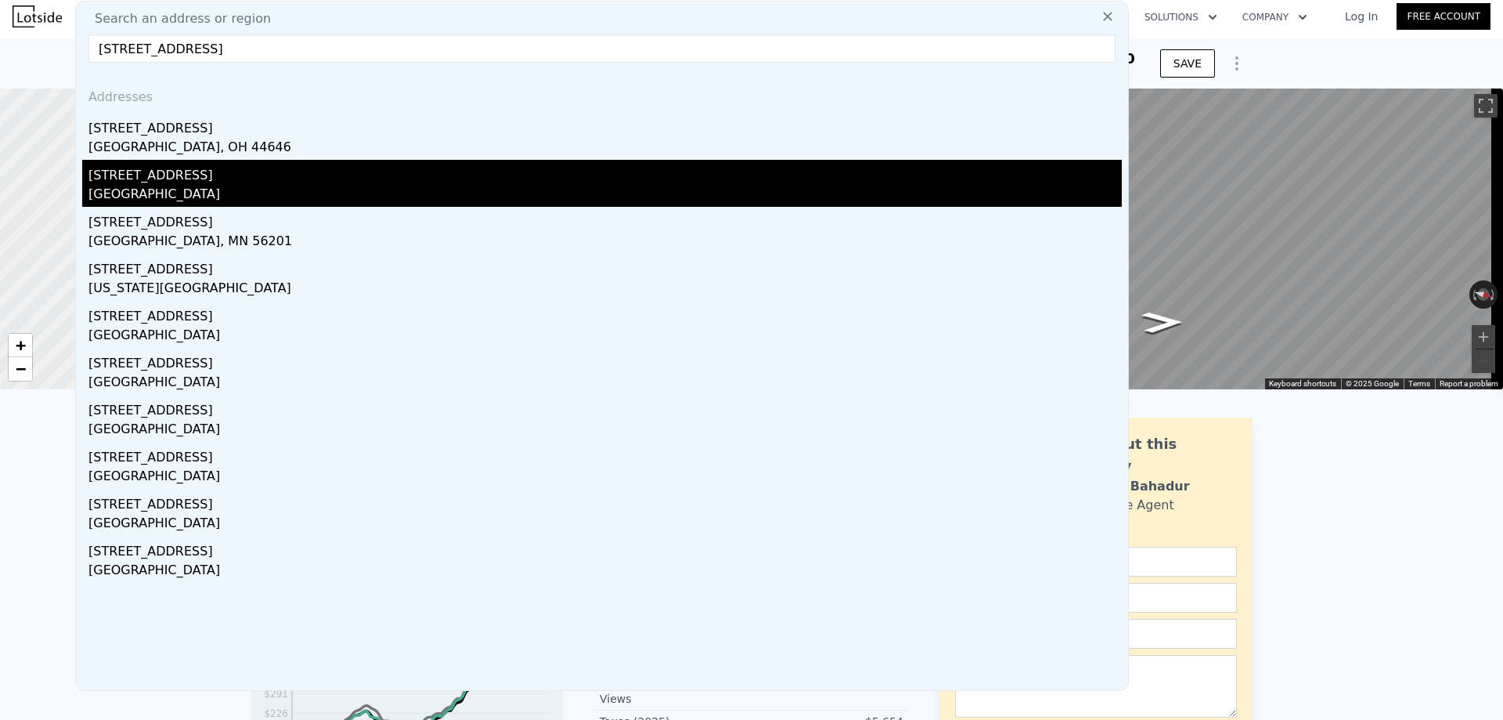
type input "[STREET_ADDRESS]"
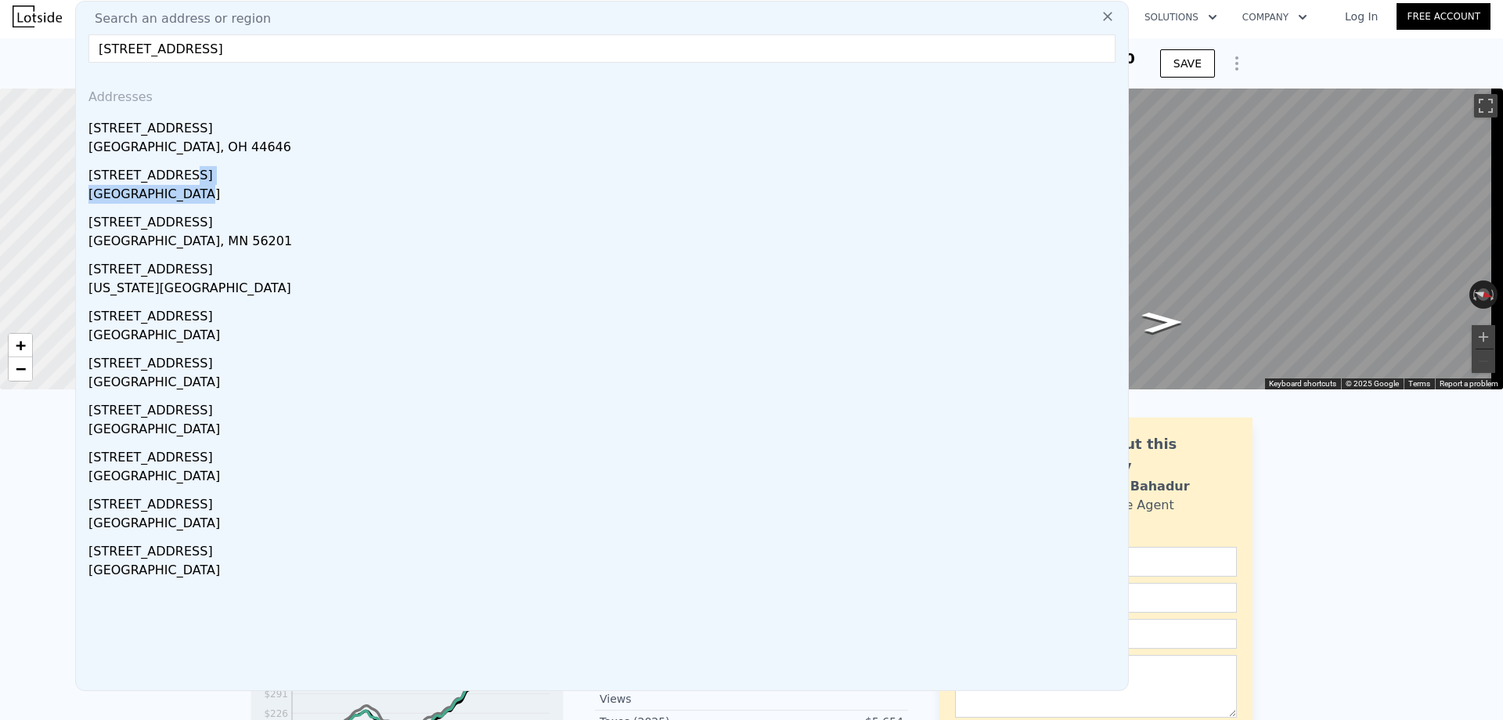
drag, startPoint x: 216, startPoint y: 184, endPoint x: 223, endPoint y: 179, distance: 8.5
click at [216, 185] on div "[STREET_ADDRESS]" at bounding box center [604, 183] width 1033 height 47
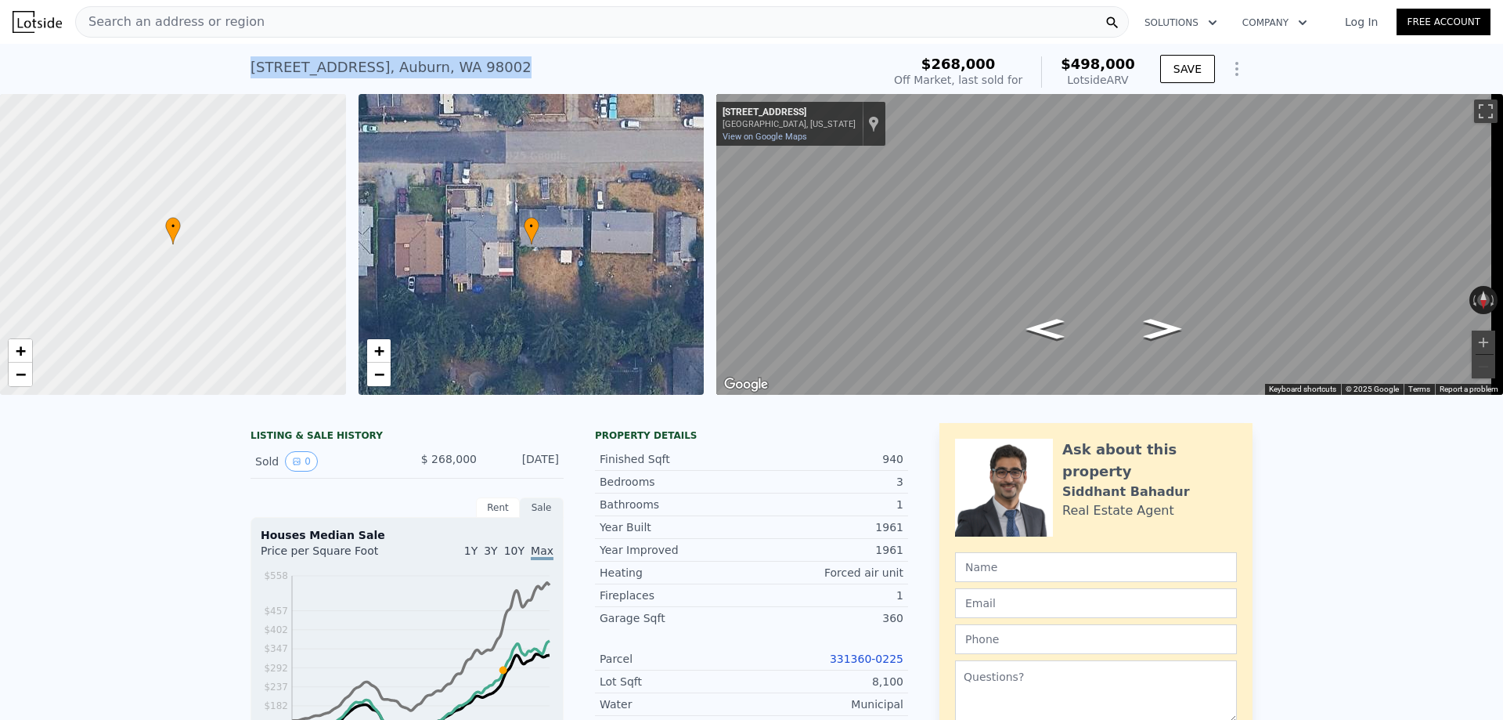
drag, startPoint x: 470, startPoint y: 68, endPoint x: 236, endPoint y: 67, distance: 233.3
click at [237, 67] on div "[STREET_ADDRESS] Sold [DATE] for $268k (~ARV $498k ) $268,000 Off Market, last …" at bounding box center [751, 69] width 1503 height 50
copy div "[STREET_ADDRESS]"
click at [263, 22] on div "Search an address or region" at bounding box center [602, 21] width 1054 height 31
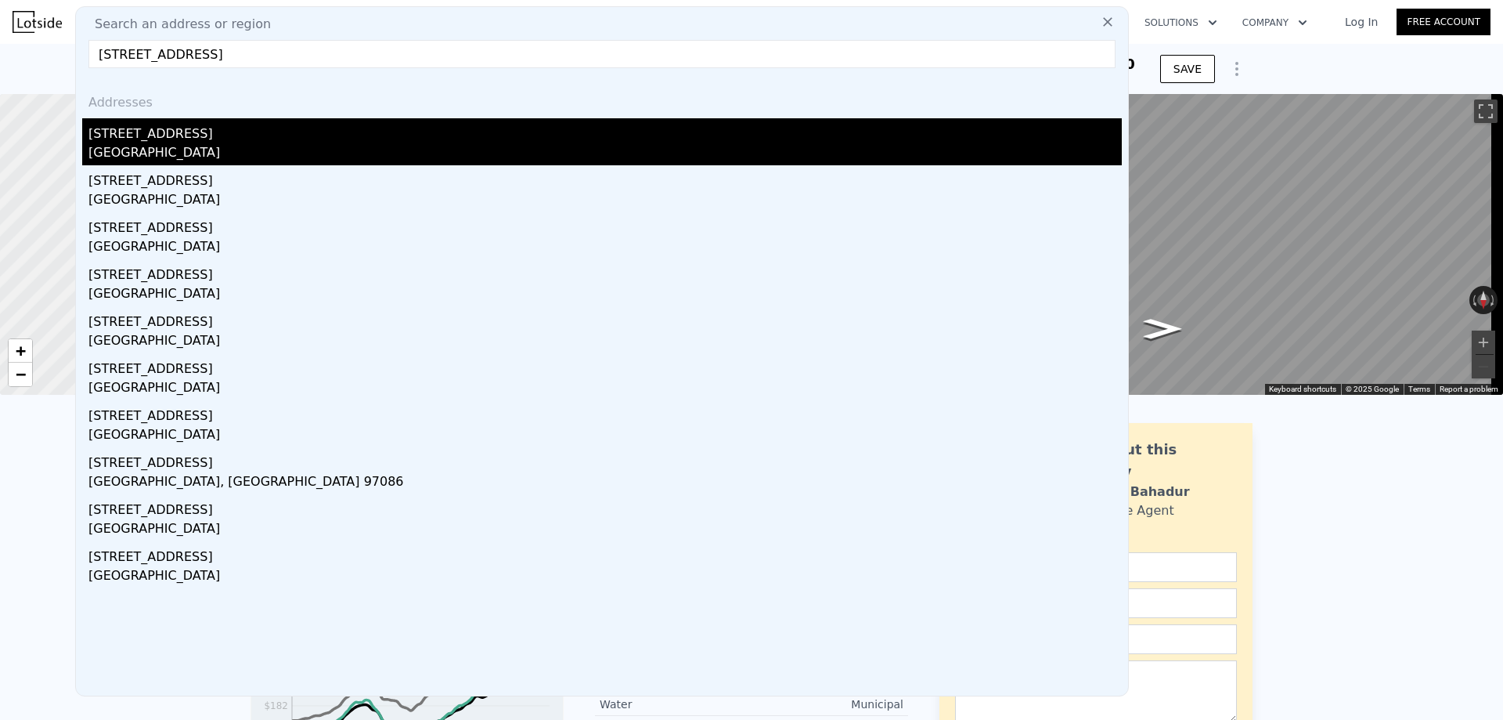
type input "[STREET_ADDRESS]"
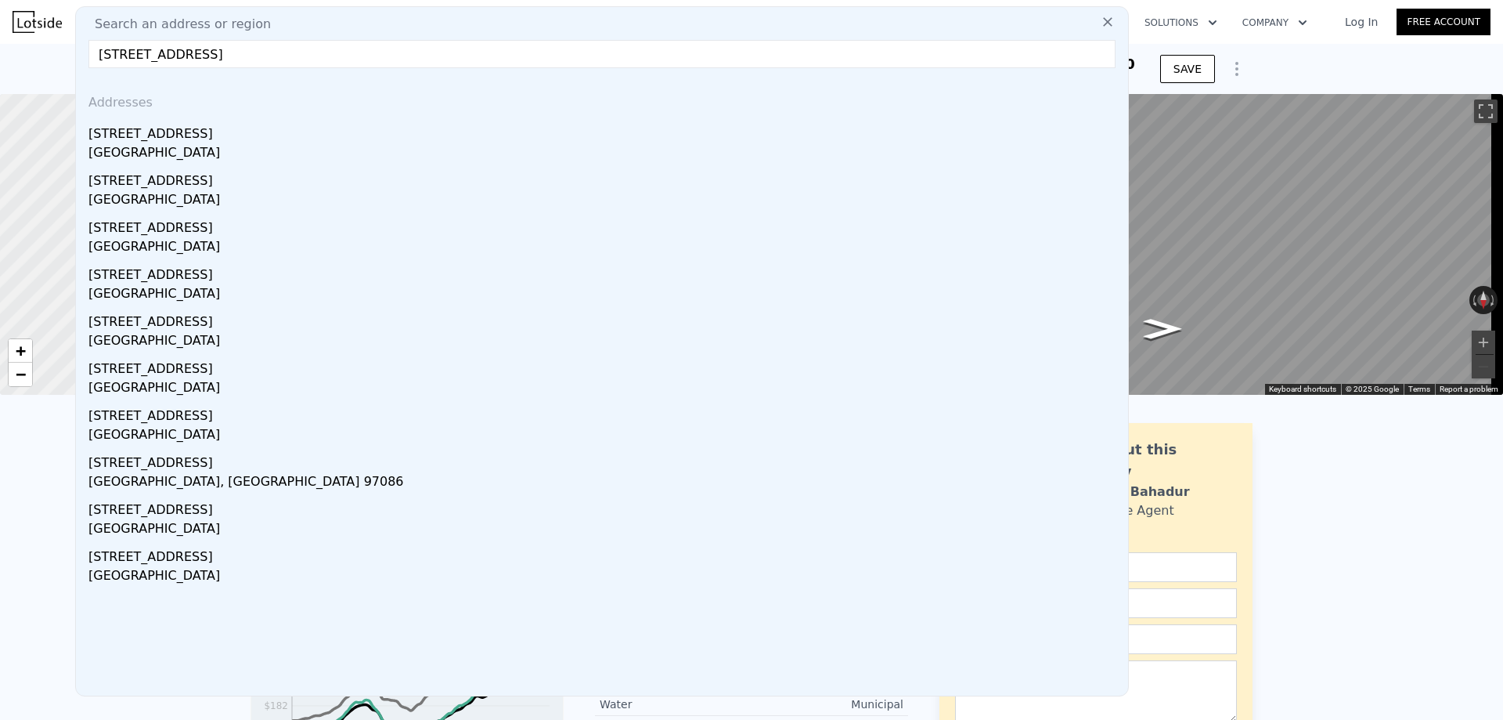
drag, startPoint x: 295, startPoint y: 146, endPoint x: 376, endPoint y: 150, distance: 80.7
click at [296, 146] on div "[GEOGRAPHIC_DATA]" at bounding box center [604, 154] width 1033 height 22
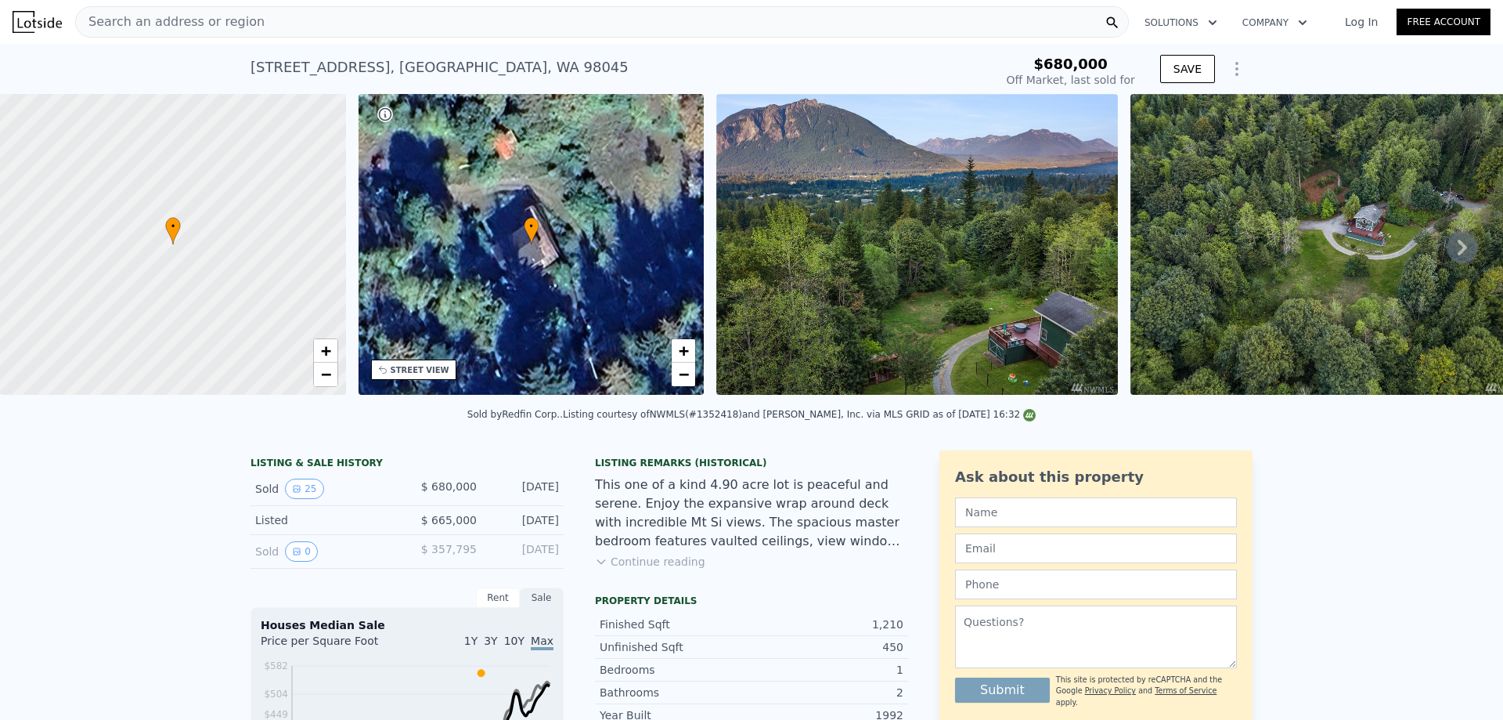
click at [352, 17] on div "Search an address or region" at bounding box center [602, 21] width 1054 height 31
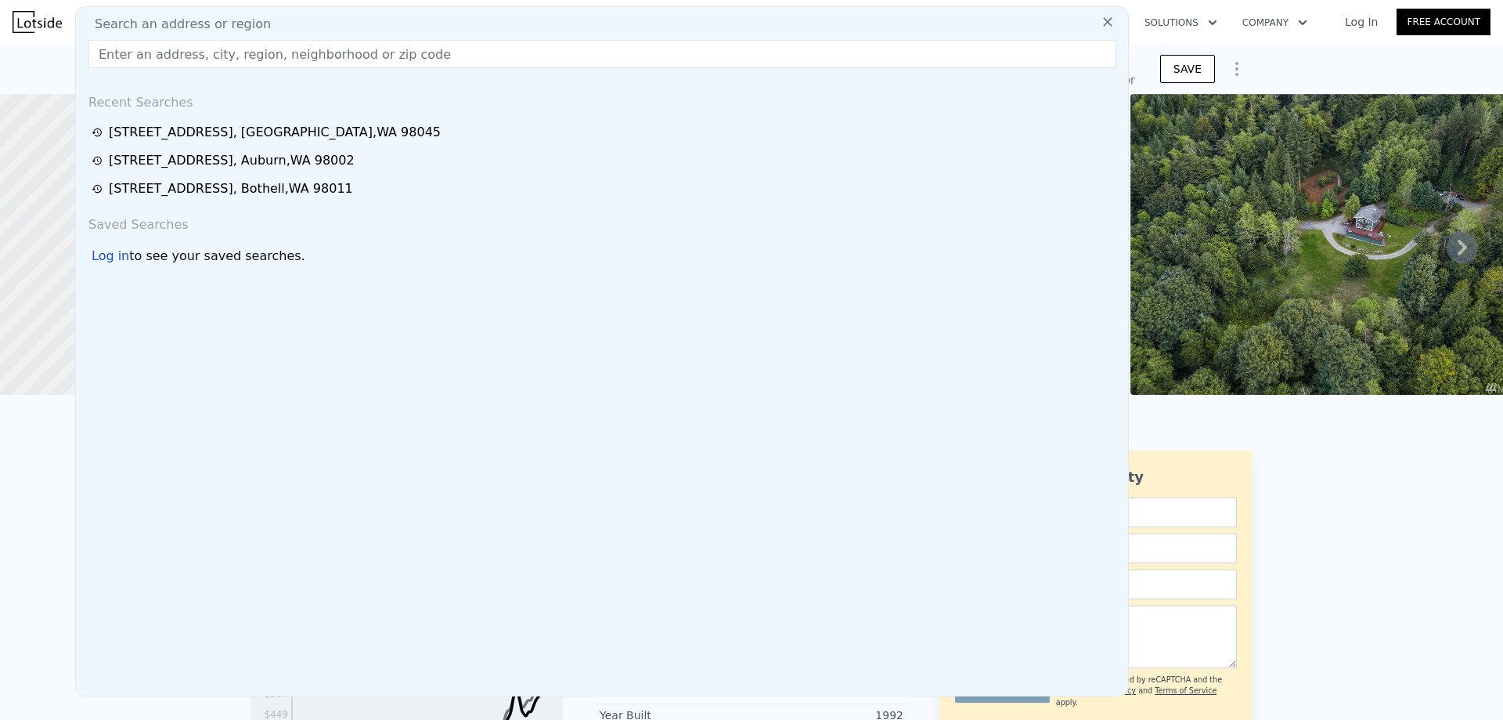
type input "$ 948,000"
type input "$ 148,940"
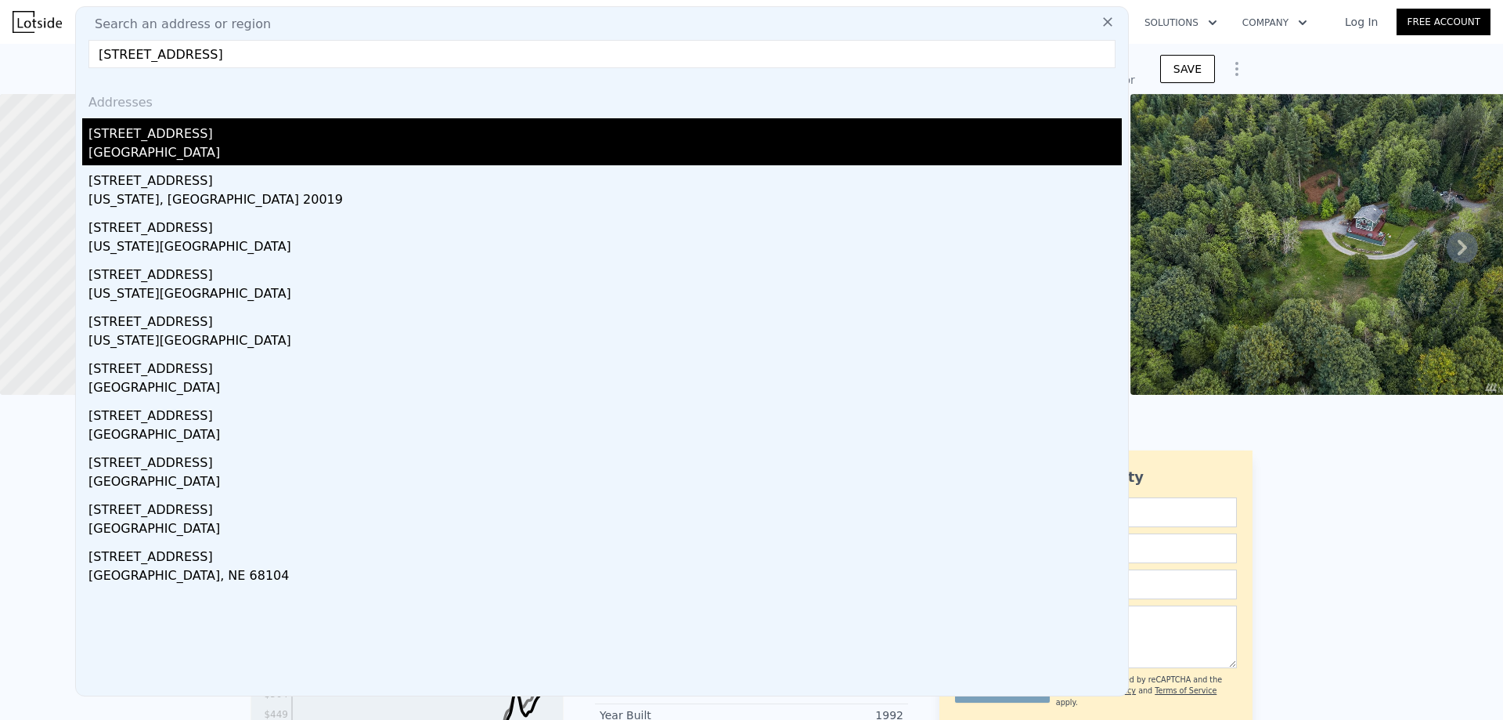
type input "[STREET_ADDRESS]"
click at [324, 137] on div "[STREET_ADDRESS]" at bounding box center [604, 130] width 1033 height 25
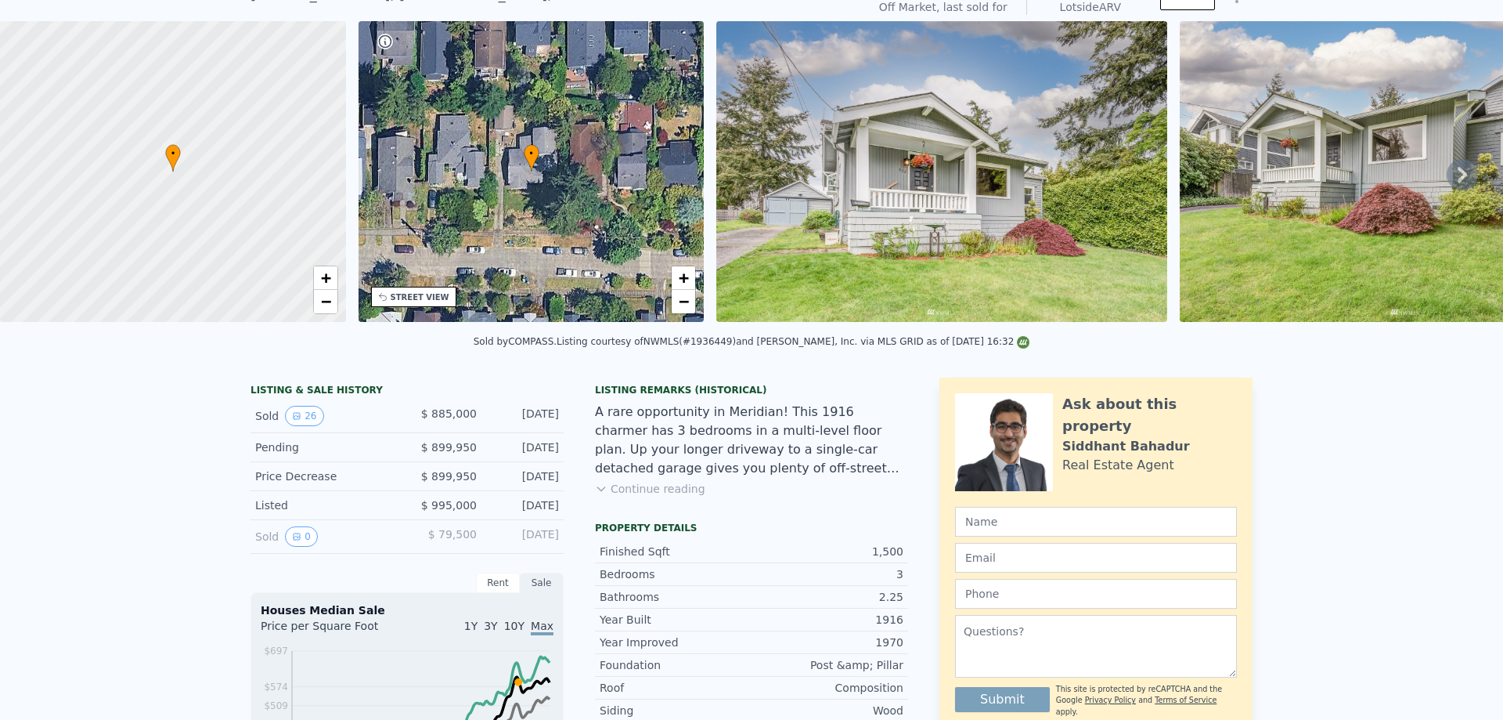
scroll to position [2, 0]
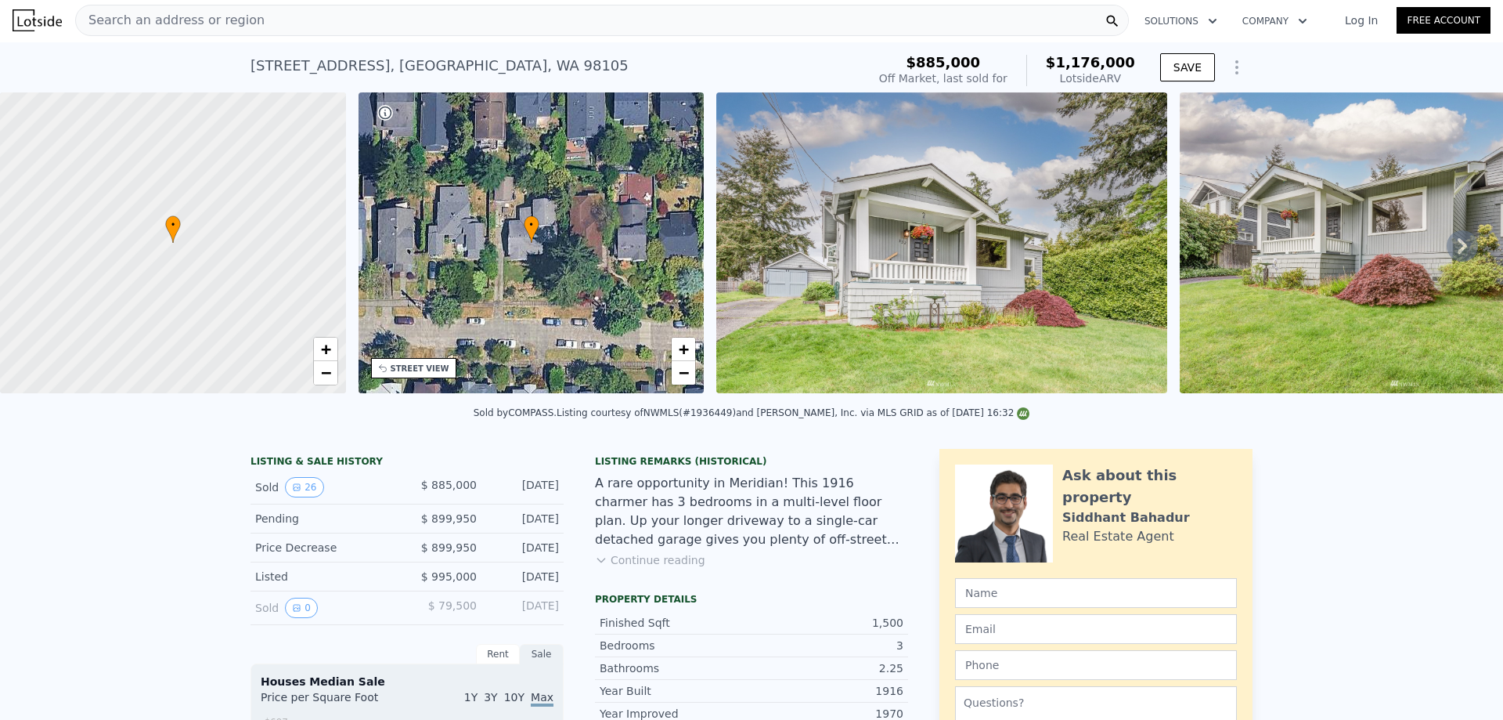
click at [226, 12] on span "Search an address or region" at bounding box center [170, 20] width 189 height 19
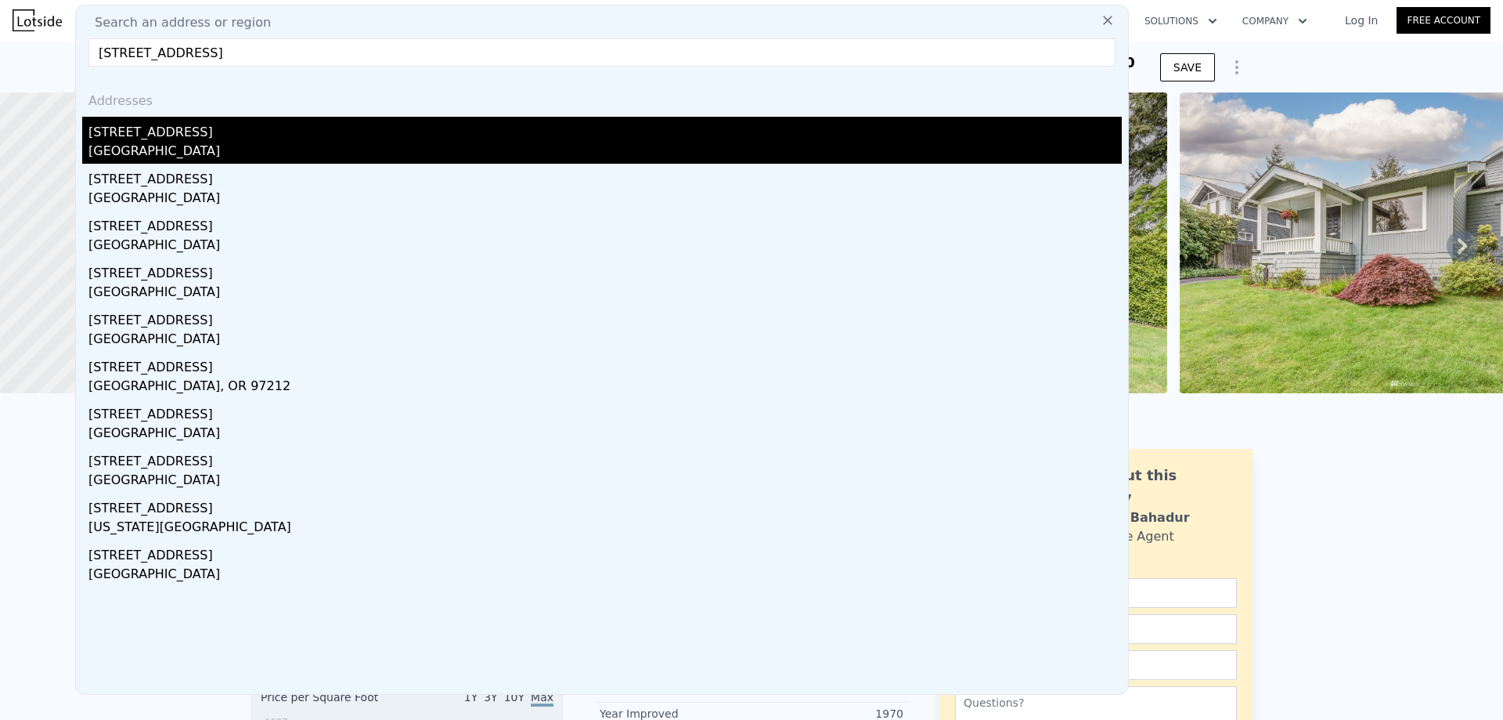
type input "[STREET_ADDRESS]"
click at [369, 129] on div "[STREET_ADDRESS]" at bounding box center [604, 129] width 1033 height 25
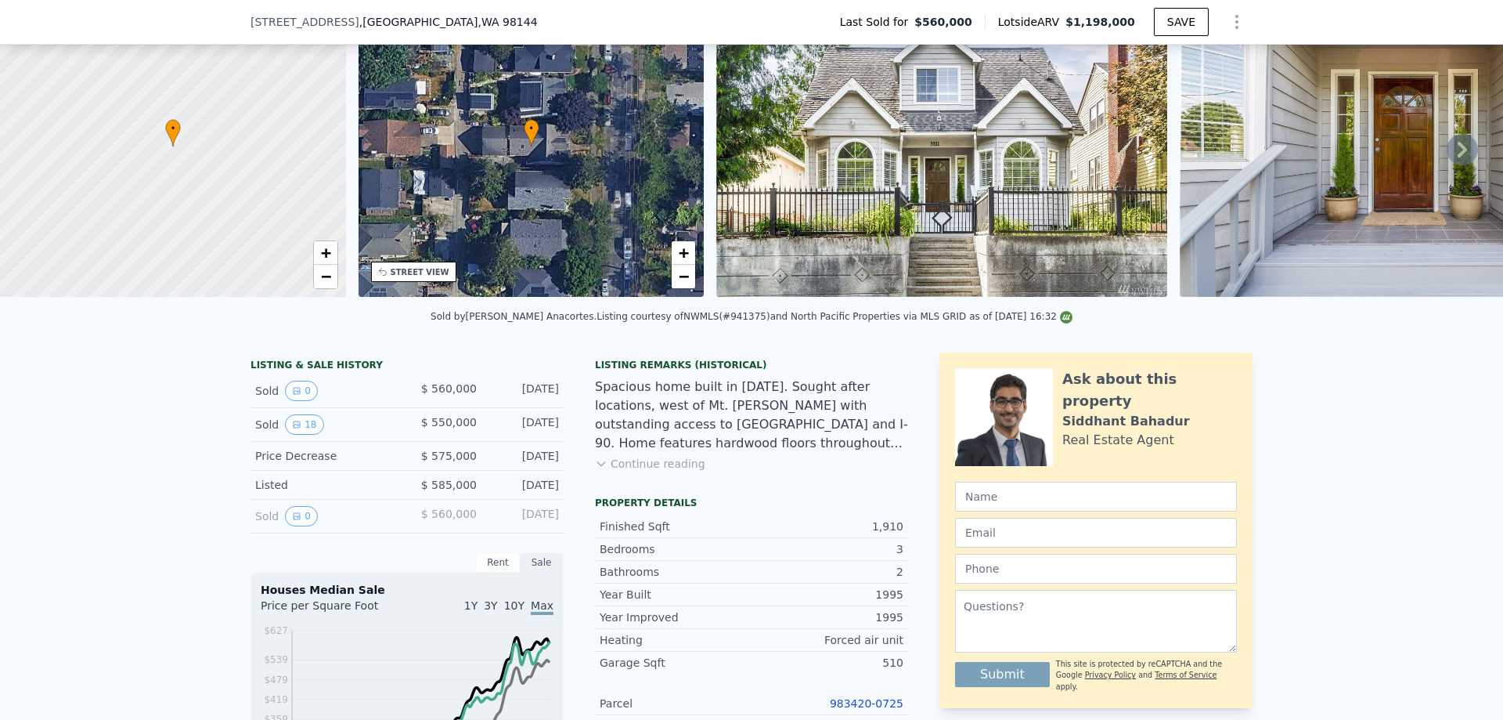
scroll to position [74, 0]
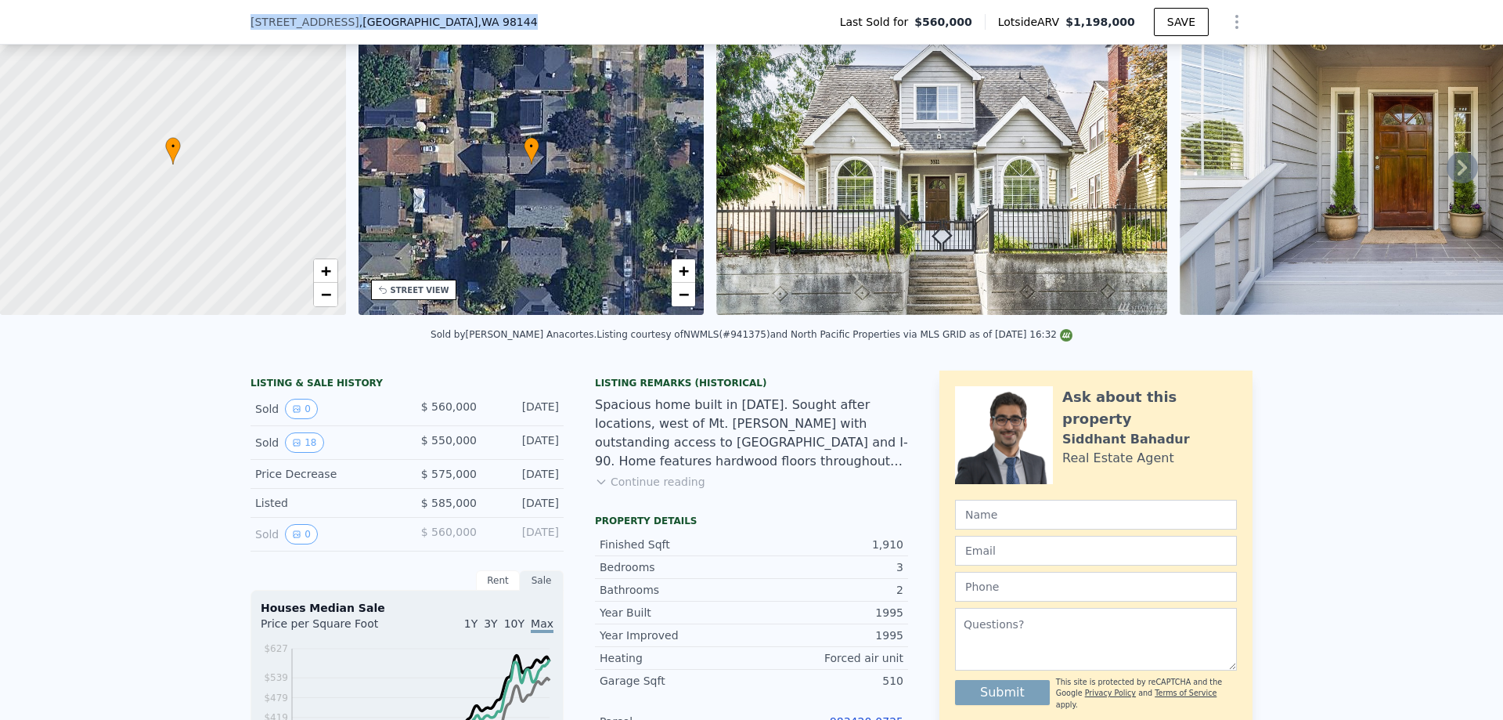
drag, startPoint x: 420, startPoint y: 15, endPoint x: 225, endPoint y: 16, distance: 195.0
click at [225, 16] on div "[STREET_ADDRESS] Last Sold for $560,000 Lotside ARV $1,198,000 SAVE" at bounding box center [751, 22] width 1503 height 45
copy div "[STREET_ADDRESS]"
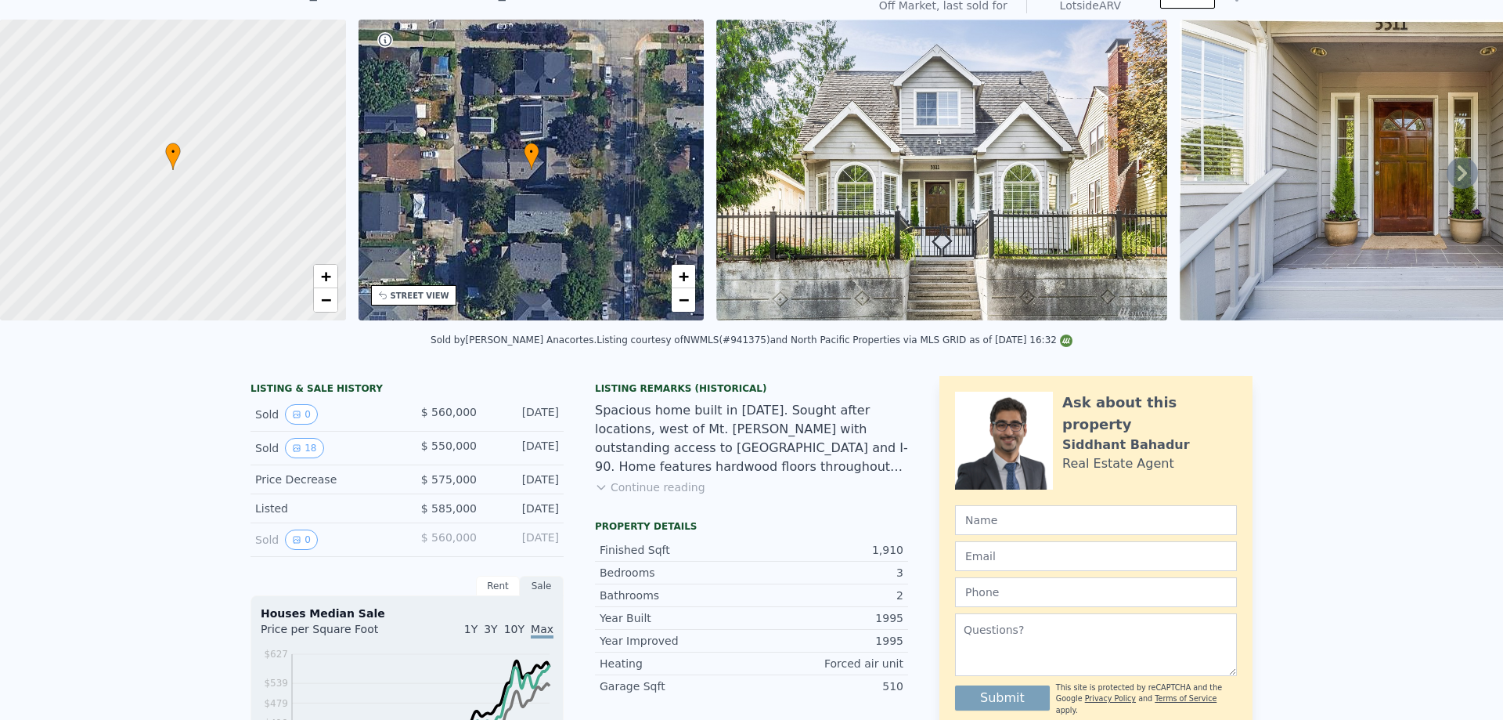
scroll to position [0, 0]
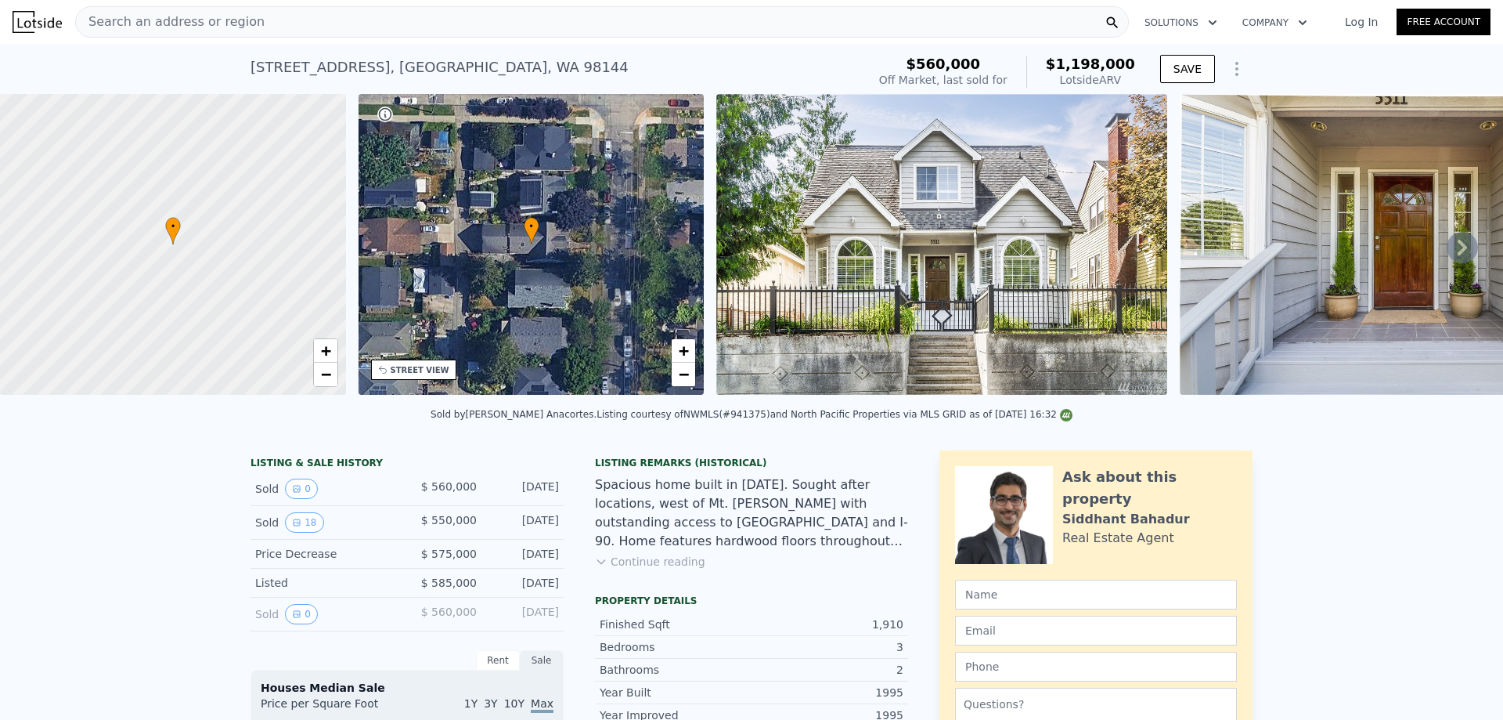
click at [211, 19] on span "Search an address or region" at bounding box center [170, 22] width 189 height 19
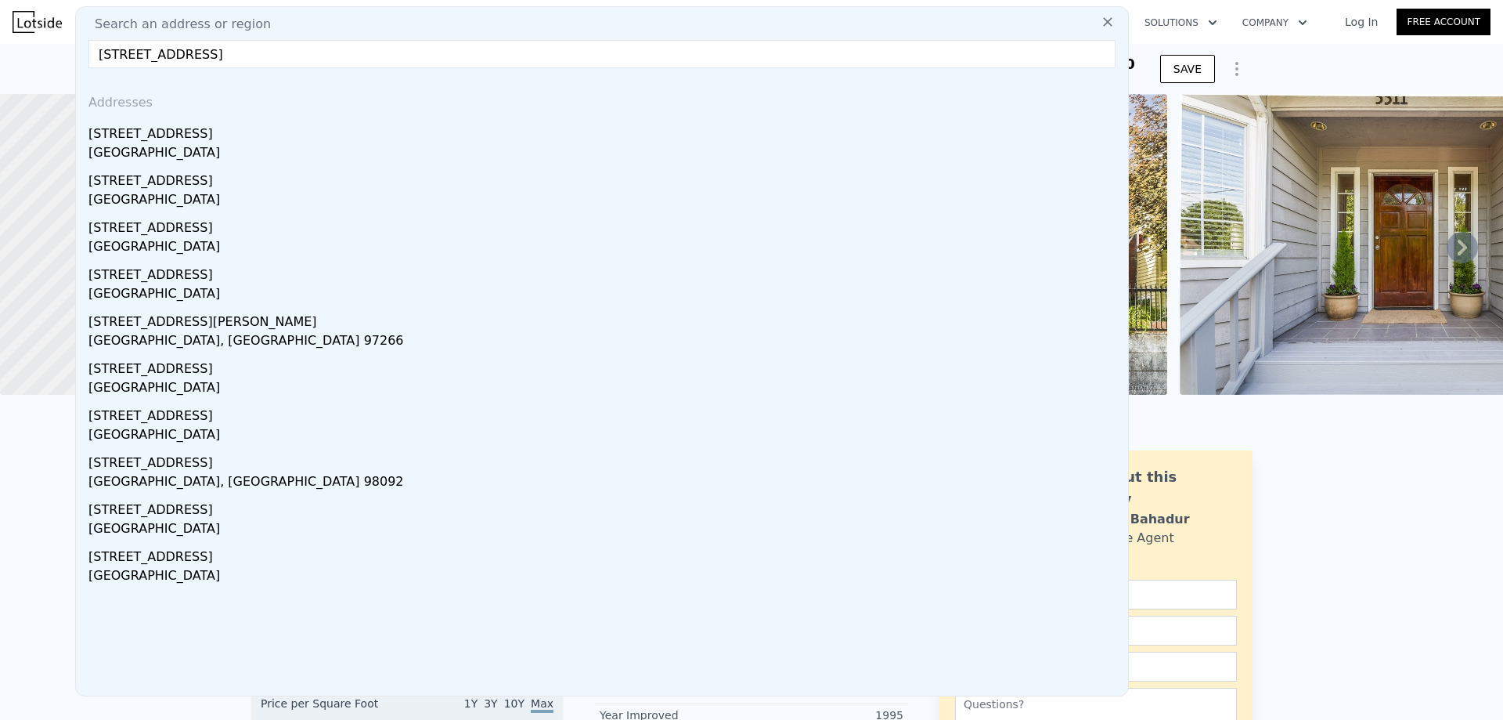
click at [171, 59] on input "[STREET_ADDRESS]" at bounding box center [601, 54] width 1027 height 28
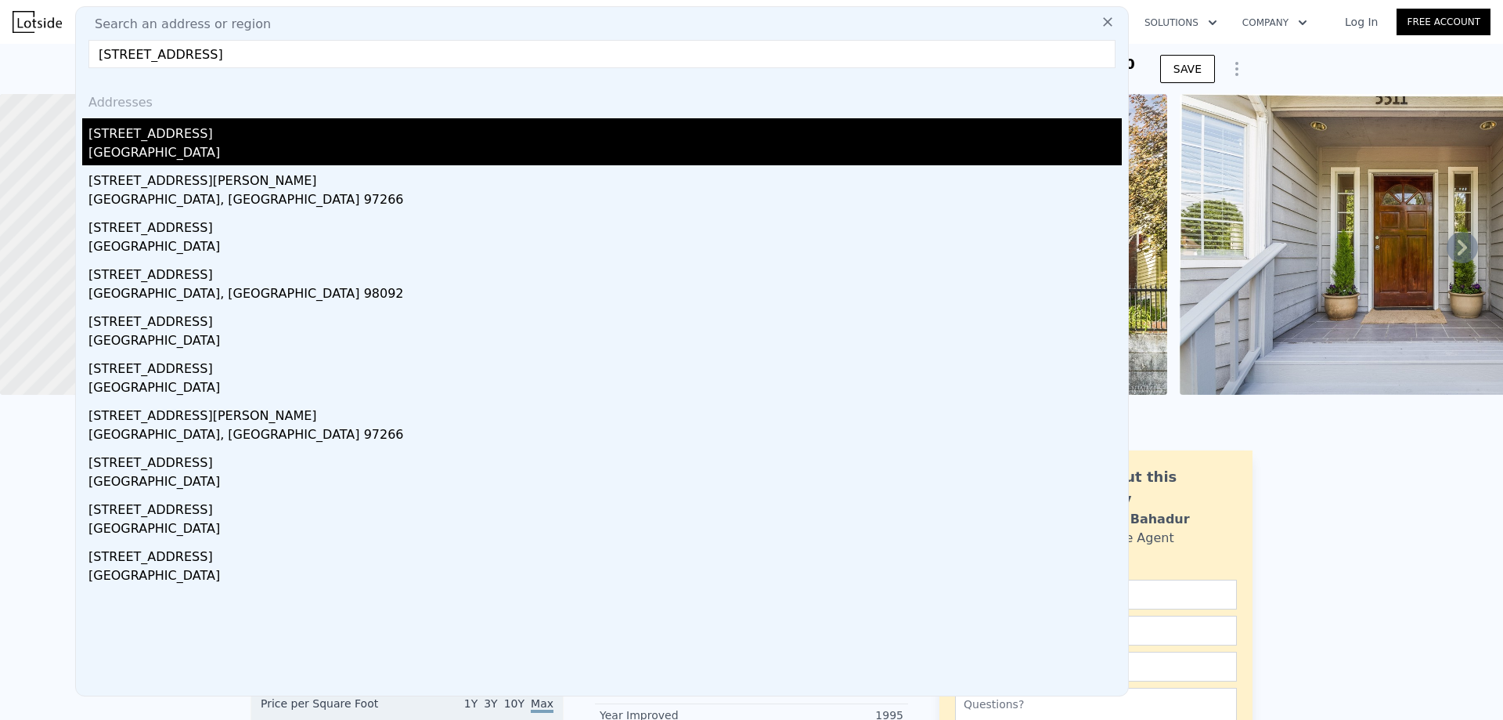
type input "[STREET_ADDRESS]"
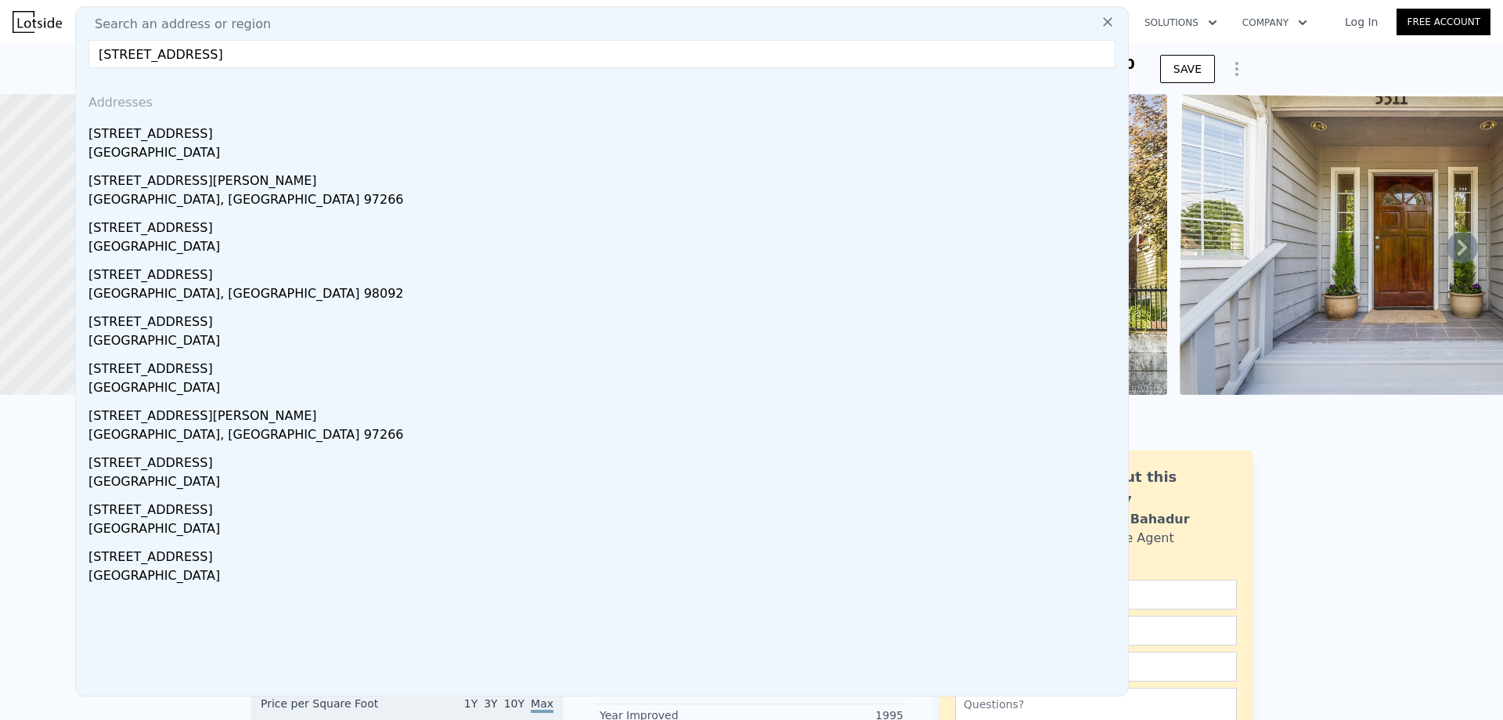
drag, startPoint x: 244, startPoint y: 151, endPoint x: 401, endPoint y: 190, distance: 161.4
click at [245, 151] on div "[GEOGRAPHIC_DATA]" at bounding box center [604, 154] width 1033 height 22
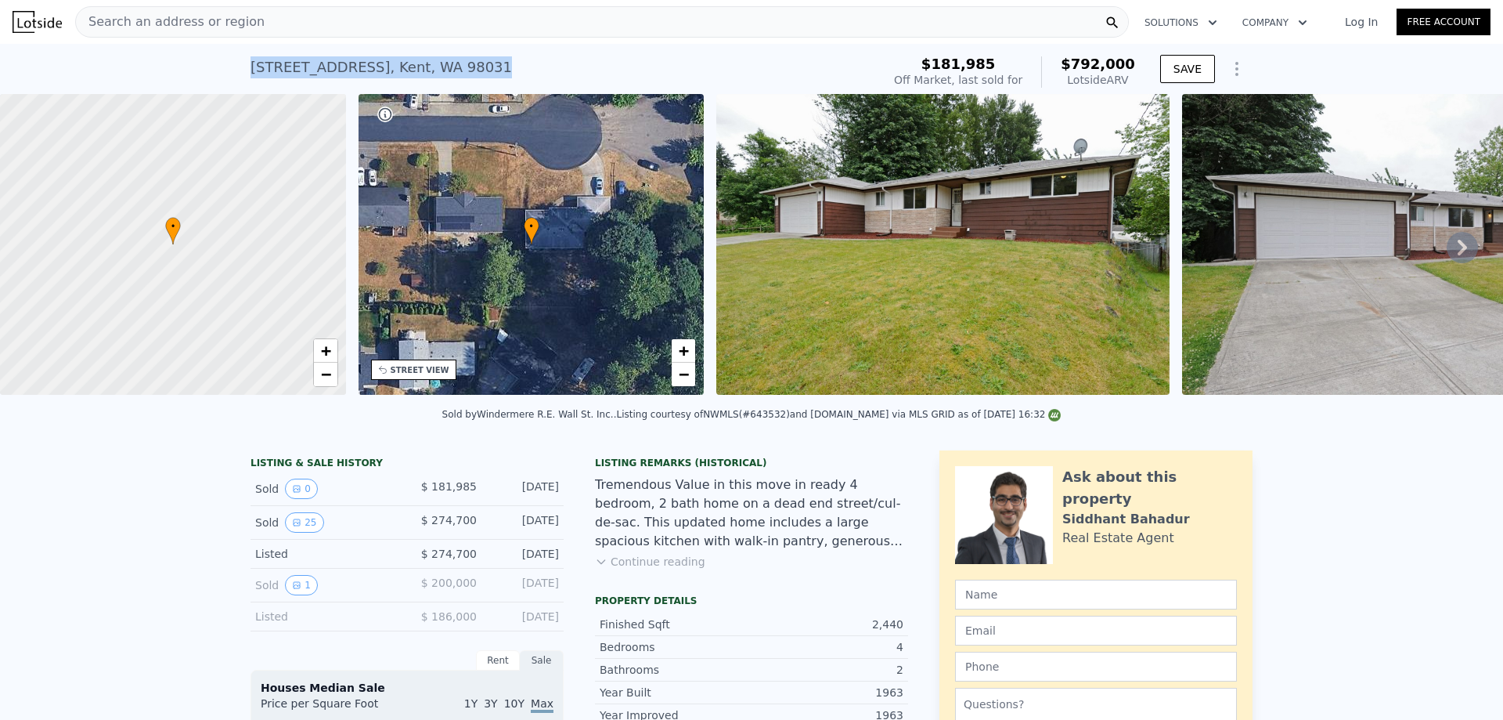
drag, startPoint x: 478, startPoint y: 67, endPoint x: 228, endPoint y: 63, distance: 249.8
click at [228, 63] on div "[STREET_ADDRESS] Sold [DATE] for $181,985 (~ARV $792k ) $181,985 Off Market, la…" at bounding box center [751, 69] width 1503 height 50
copy div "[STREET_ADDRESS]"
